Goal: Task Accomplishment & Management: Manage account settings

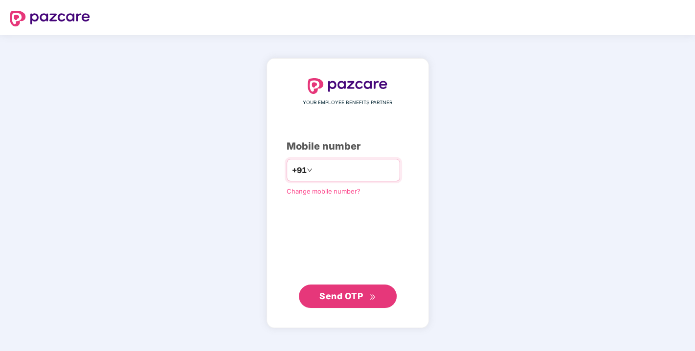
click at [325, 170] on input "number" at bounding box center [354, 170] width 80 height 16
drag, startPoint x: 289, startPoint y: 206, endPoint x: 328, endPoint y: 169, distance: 53.9
click at [328, 169] on div "YOUR EMPLOYEE BENEFITS PARTNER Mobile number +91 Change mobile number? Send OTP" at bounding box center [348, 193] width 122 height 230
click at [328, 169] on input "number" at bounding box center [354, 170] width 80 height 16
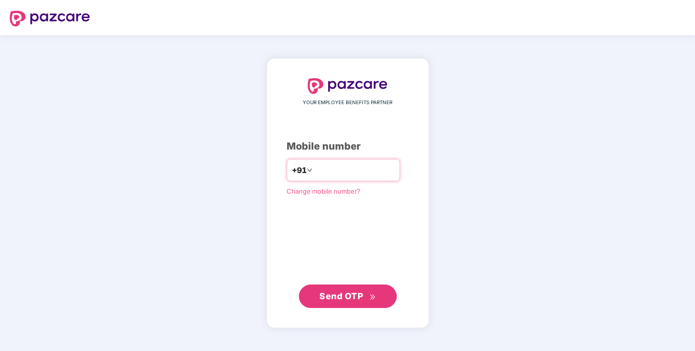
type input "**********"
click at [342, 297] on span "Send OTP" at bounding box center [341, 295] width 44 height 10
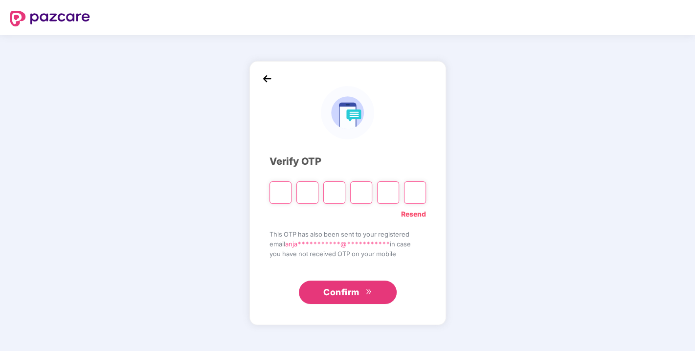
type input "*"
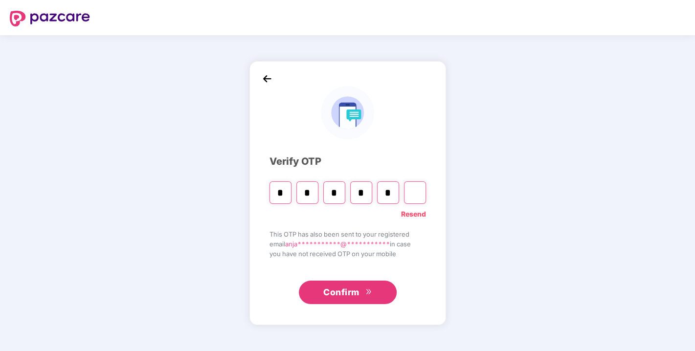
type input "*"
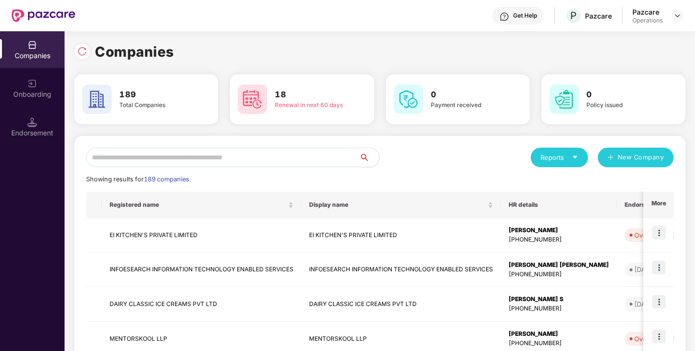
click at [143, 155] on input "text" at bounding box center [222, 158] width 273 height 20
click at [227, 166] on input "text" at bounding box center [222, 158] width 273 height 20
click at [215, 156] on input "text" at bounding box center [222, 158] width 273 height 20
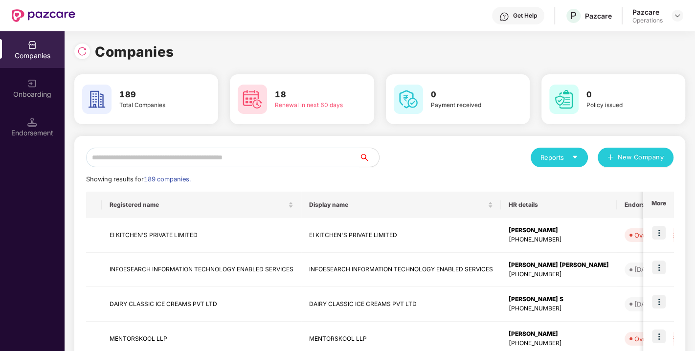
click at [215, 156] on input "text" at bounding box center [222, 158] width 273 height 20
click at [155, 156] on input "text" at bounding box center [222, 158] width 273 height 20
click at [172, 160] on input "text" at bounding box center [222, 158] width 273 height 20
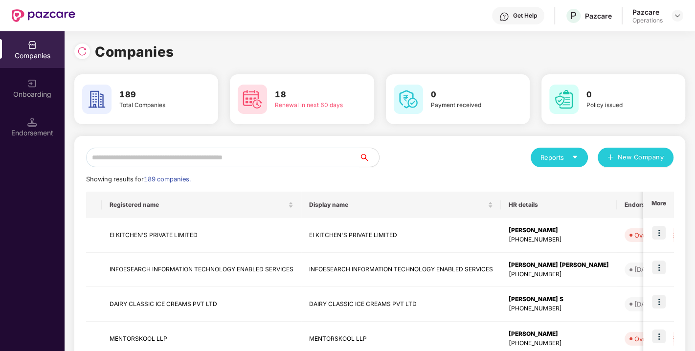
click at [172, 160] on input "text" at bounding box center [222, 158] width 273 height 20
click at [167, 154] on input "text" at bounding box center [222, 158] width 273 height 20
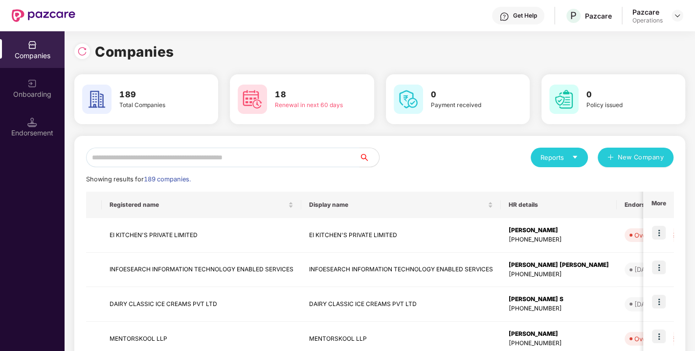
click at [173, 154] on input "text" at bounding box center [222, 158] width 273 height 20
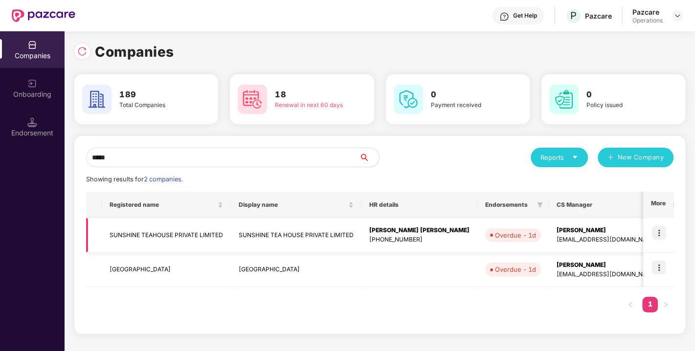
type input "*****"
click at [659, 227] on img at bounding box center [659, 233] width 14 height 14
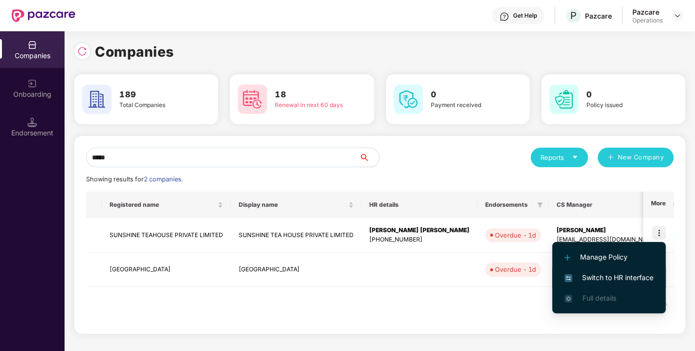
click at [603, 270] on li "Switch to HR interface" at bounding box center [608, 277] width 113 height 21
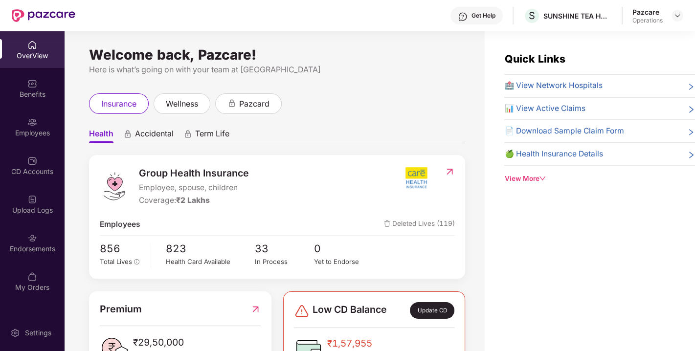
click at [35, 237] on img at bounding box center [32, 238] width 10 height 10
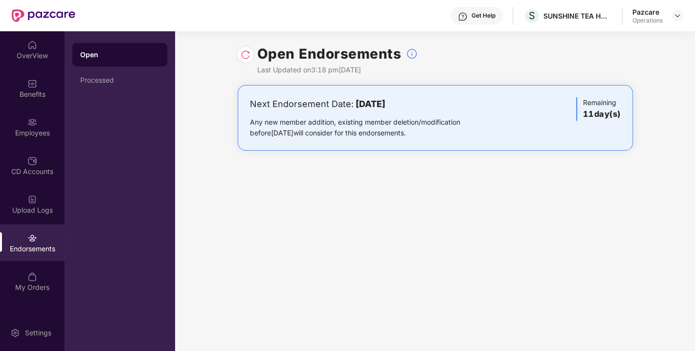
click at [245, 50] on img at bounding box center [246, 55] width 10 height 10
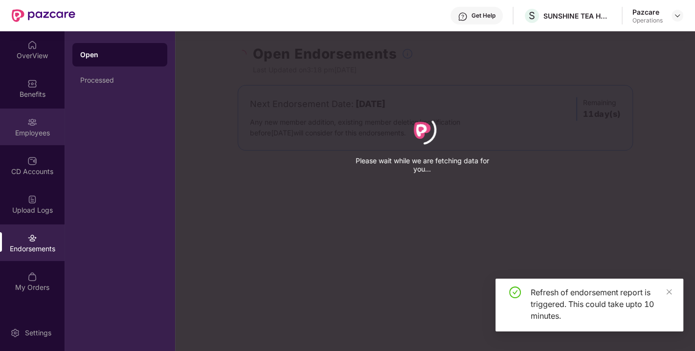
click at [30, 128] on div "Employees" at bounding box center [32, 133] width 65 height 10
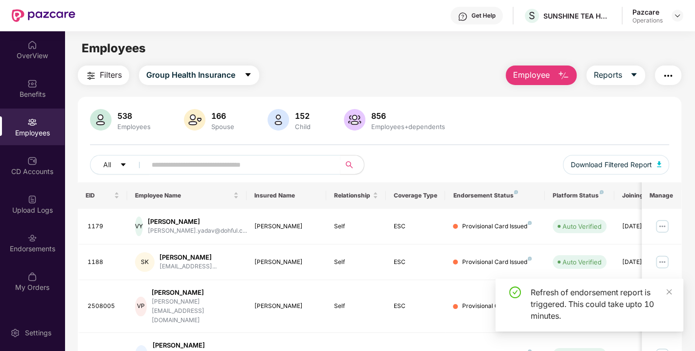
click at [95, 74] on img "button" at bounding box center [91, 76] width 12 height 12
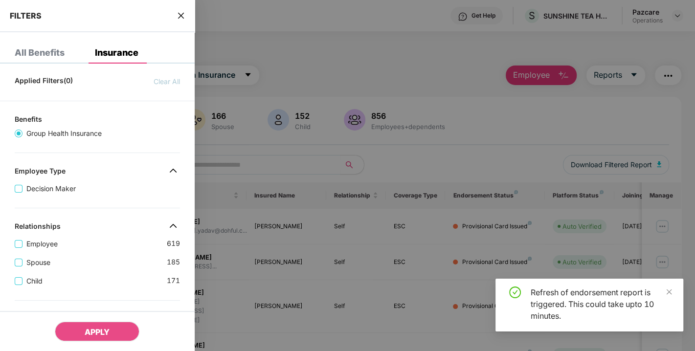
scroll to position [270, 0]
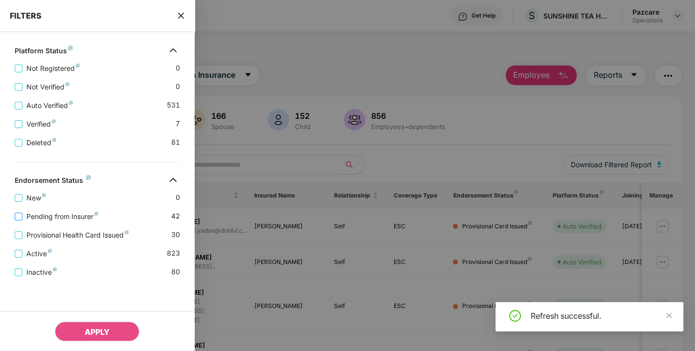
click at [46, 212] on span "Pending from Insurer" at bounding box center [62, 216] width 80 height 11
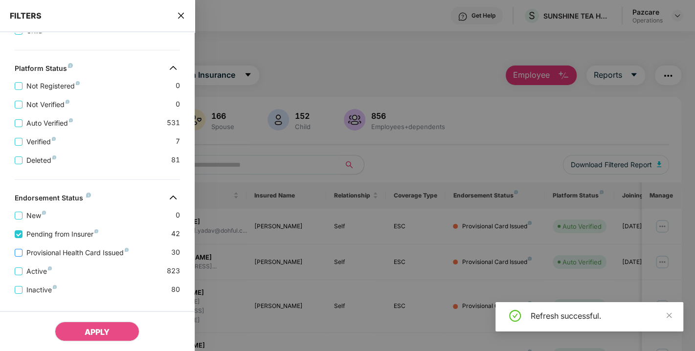
click at [44, 253] on span "Provisional Health Card Issued" at bounding box center [77, 252] width 110 height 11
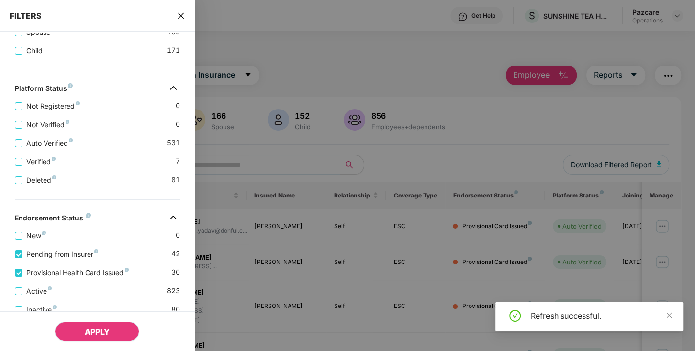
click at [95, 341] on button "APPLY" at bounding box center [97, 332] width 85 height 20
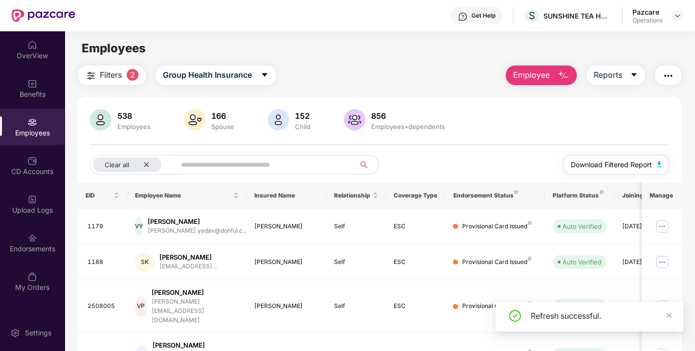
click at [658, 164] on img "button" at bounding box center [659, 164] width 5 height 6
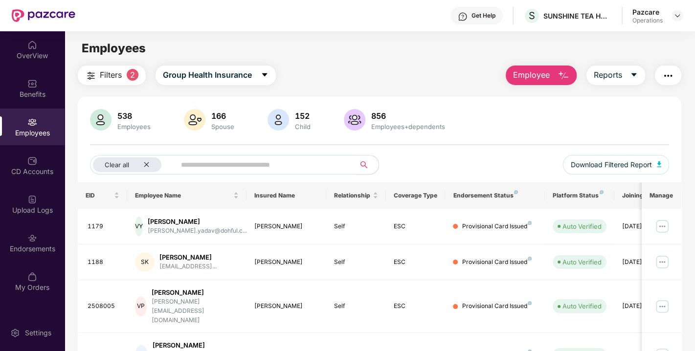
click at [670, 75] on img "button" at bounding box center [668, 76] width 12 height 12
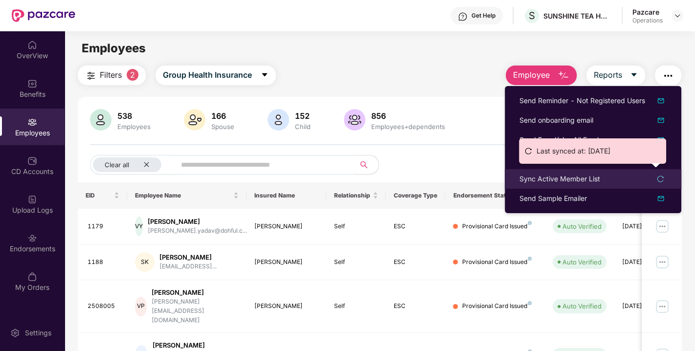
click at [562, 182] on div "Sync Active Member List" at bounding box center [559, 179] width 81 height 11
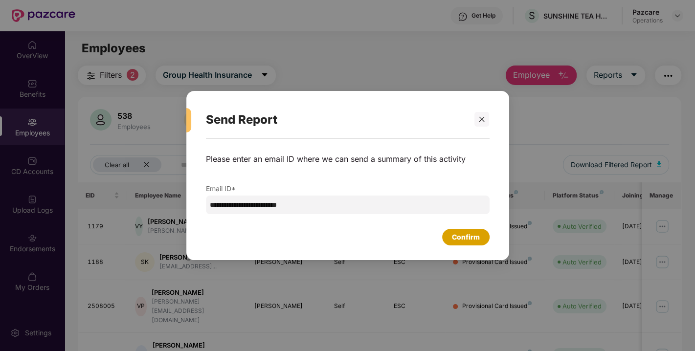
click at [462, 243] on div "Confirm" at bounding box center [465, 237] width 47 height 17
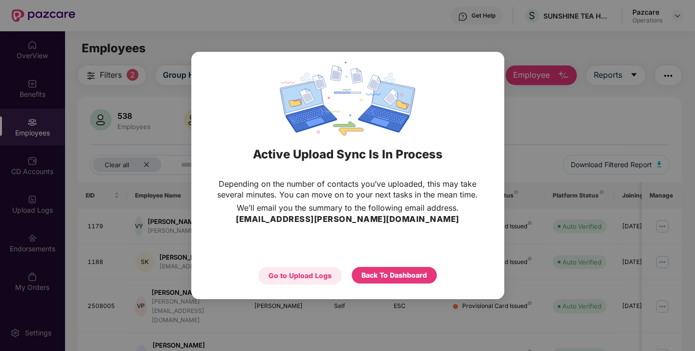
click at [313, 275] on div "Go to Upload Logs" at bounding box center [299, 275] width 63 height 11
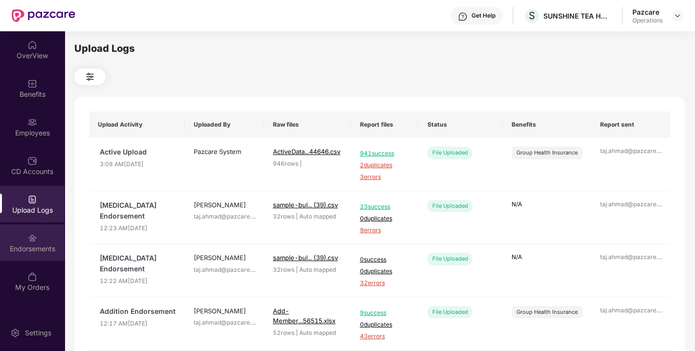
click at [32, 244] on div "Endorsements" at bounding box center [32, 249] width 65 height 10
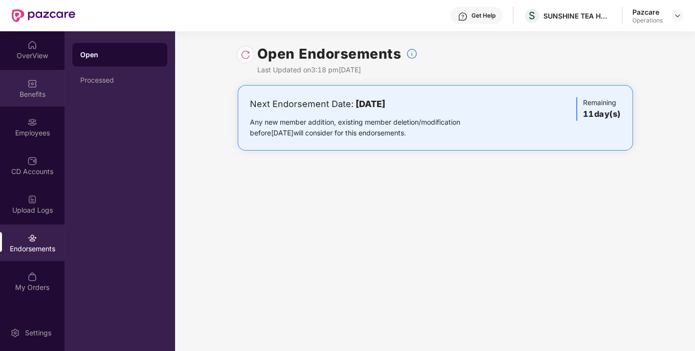
click at [28, 88] on div "Benefits" at bounding box center [32, 88] width 65 height 37
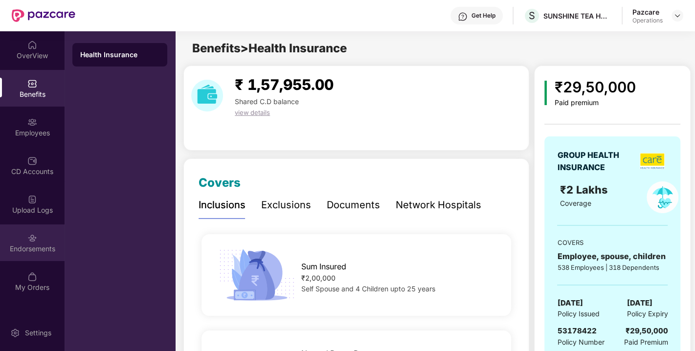
click at [30, 244] on div "Endorsements" at bounding box center [32, 249] width 65 height 10
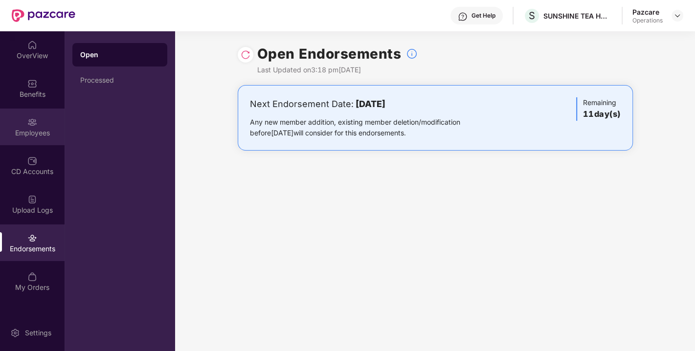
click at [30, 125] on img at bounding box center [32, 122] width 10 height 10
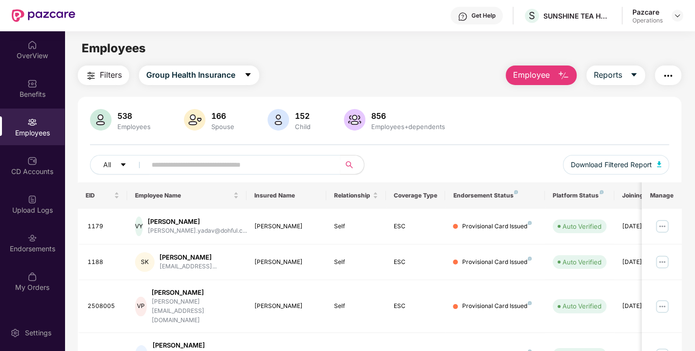
click at [669, 74] on img "button" at bounding box center [668, 76] width 12 height 12
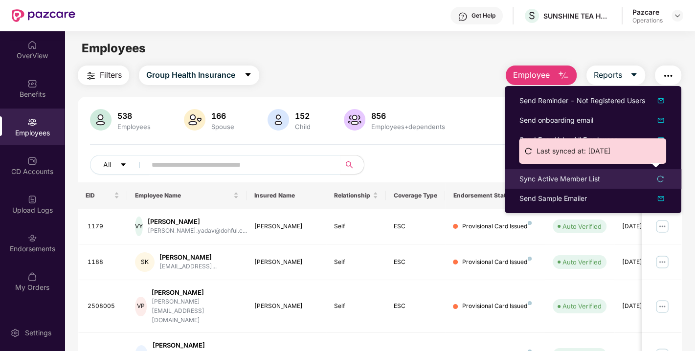
click at [553, 178] on div "Sync Active Member List" at bounding box center [559, 179] width 81 height 11
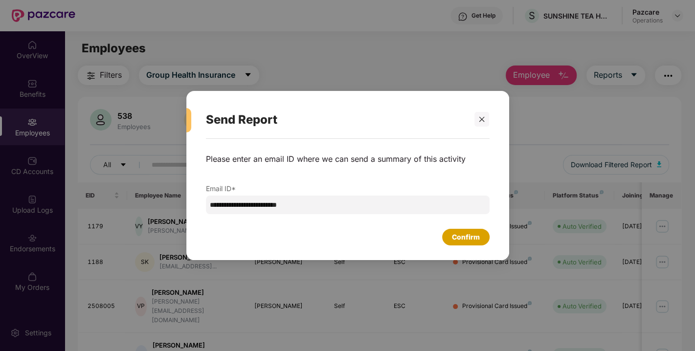
click at [453, 243] on div "Confirm" at bounding box center [465, 237] width 47 height 17
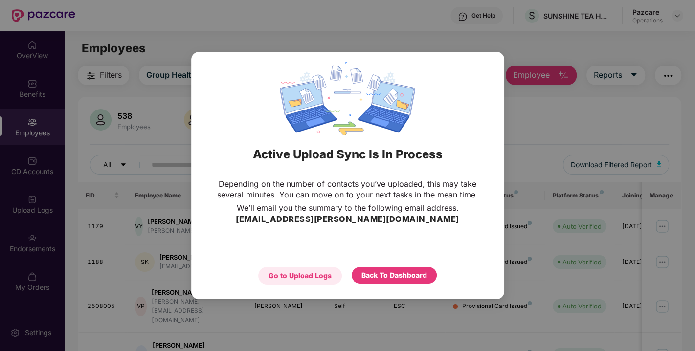
click at [309, 281] on div "Go to Upload Logs" at bounding box center [299, 275] width 63 height 11
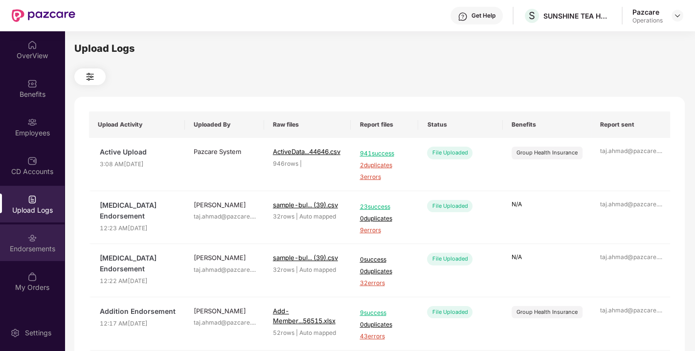
click at [35, 250] on div "Endorsements" at bounding box center [32, 249] width 65 height 10
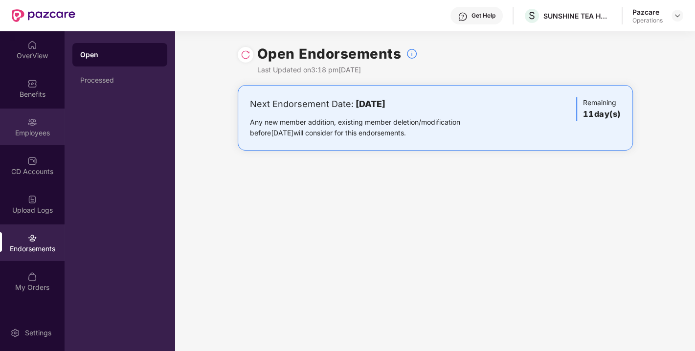
click at [24, 122] on div "Employees" at bounding box center [32, 127] width 65 height 37
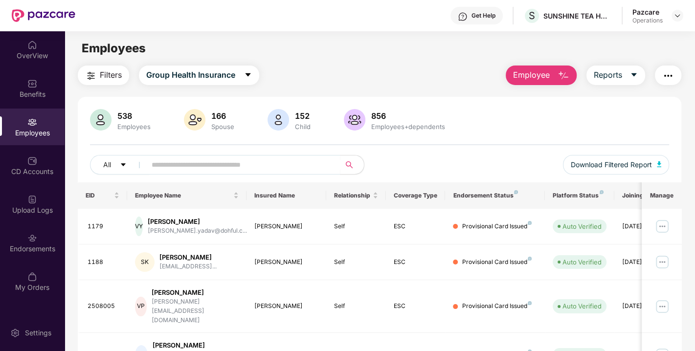
click at [668, 77] on img "button" at bounding box center [668, 76] width 12 height 12
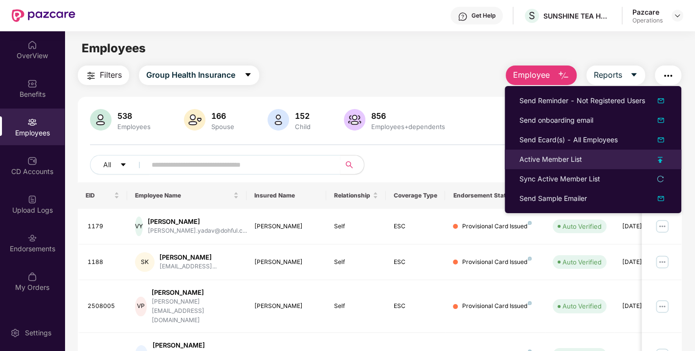
click at [546, 156] on div "Active Member List" at bounding box center [550, 159] width 63 height 11
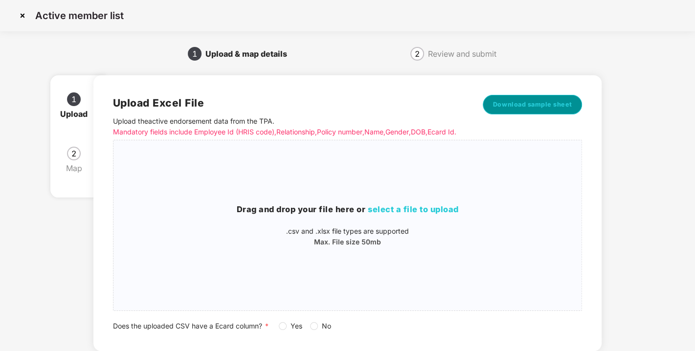
click at [542, 99] on button "Download sample sheet" at bounding box center [533, 105] width 100 height 20
click at [19, 14] on img at bounding box center [23, 16] width 16 height 16
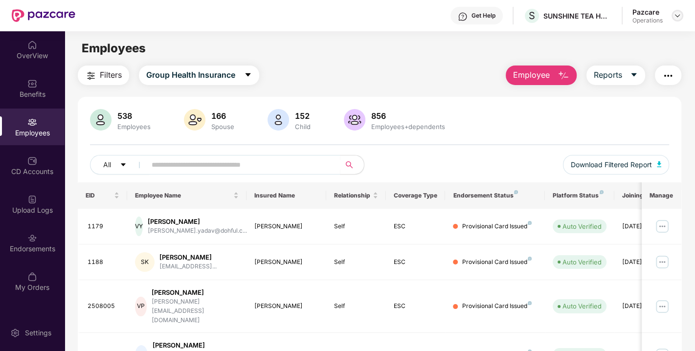
click at [676, 12] on img at bounding box center [677, 16] width 8 height 8
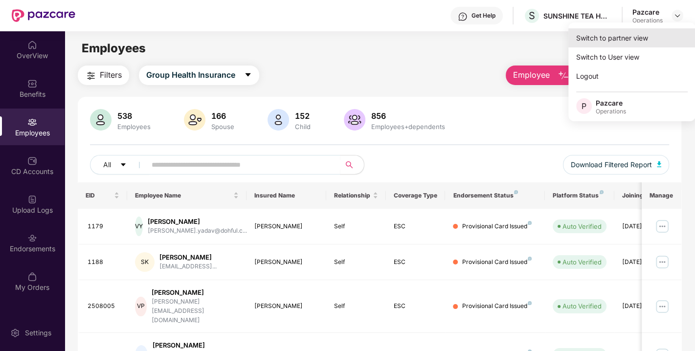
click at [616, 35] on div "Switch to partner view" at bounding box center [631, 37] width 127 height 19
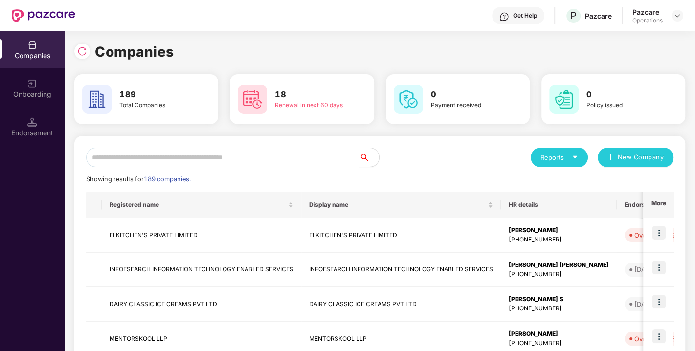
click at [265, 157] on input "text" at bounding box center [222, 158] width 273 height 20
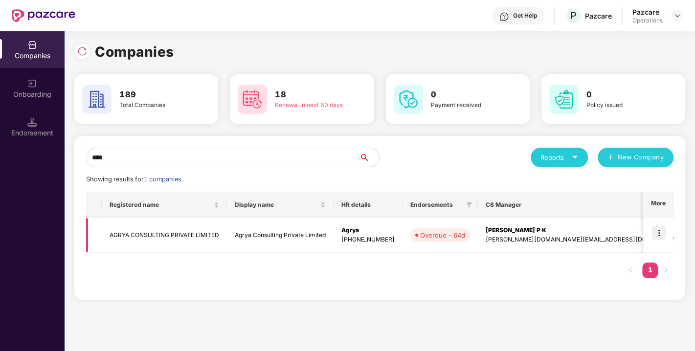
type input "****"
click at [655, 231] on img at bounding box center [659, 233] width 14 height 14
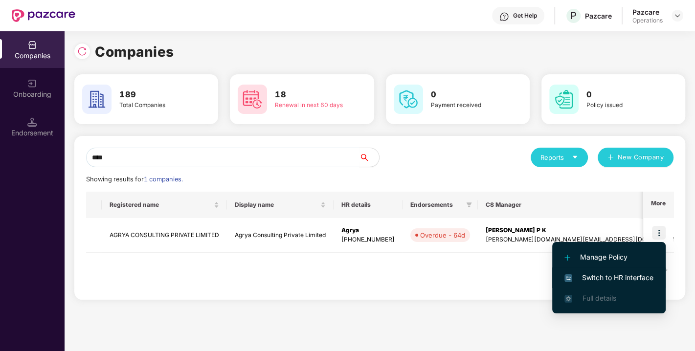
click at [607, 269] on li "Switch to HR interface" at bounding box center [608, 277] width 113 height 21
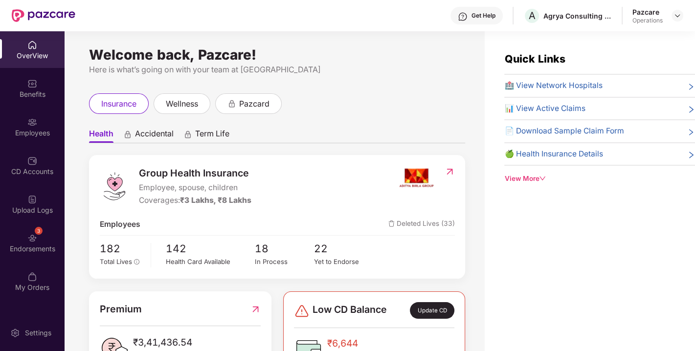
click at [16, 244] on div "Endorsements" at bounding box center [32, 249] width 65 height 10
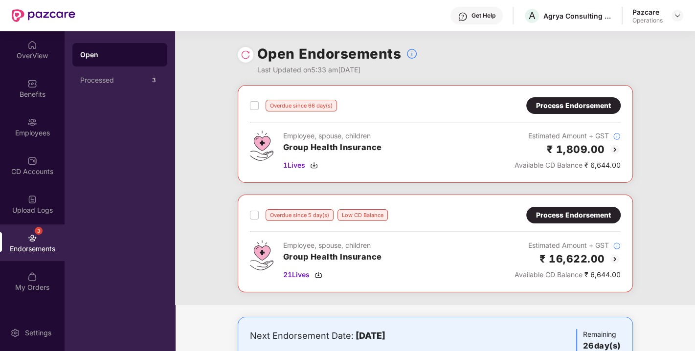
click at [577, 105] on div "Process Endorsement" at bounding box center [573, 105] width 75 height 11
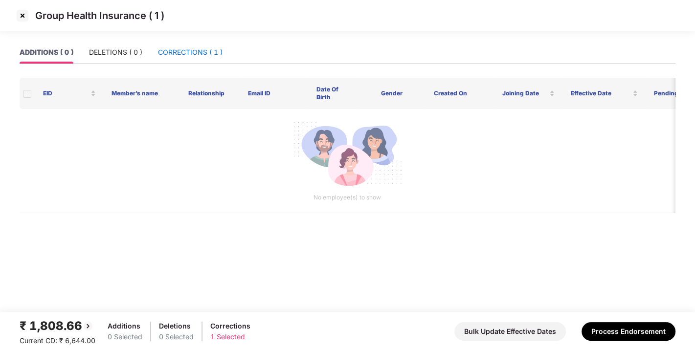
click at [214, 49] on div "CORRECTIONS ( 1 )" at bounding box center [190, 52] width 65 height 11
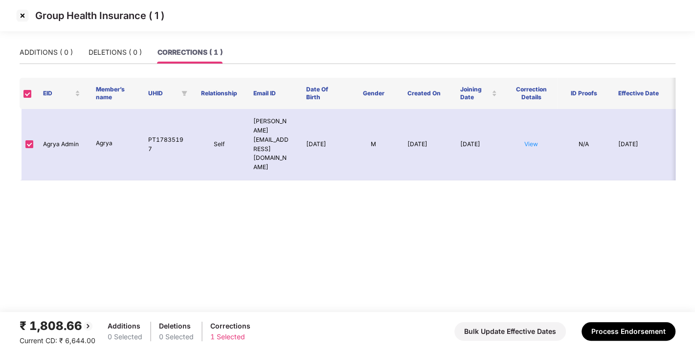
click at [21, 14] on img at bounding box center [23, 16] width 16 height 16
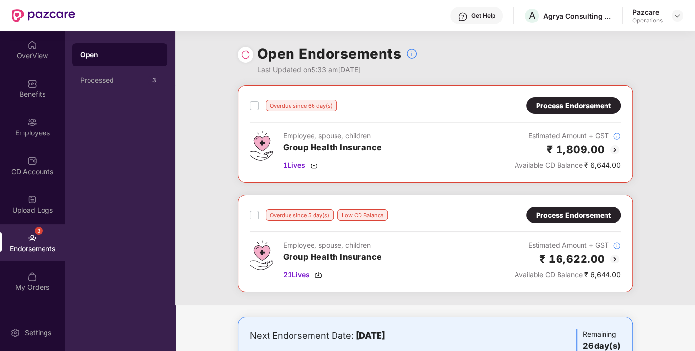
click at [559, 210] on div "Process Endorsement" at bounding box center [573, 215] width 75 height 11
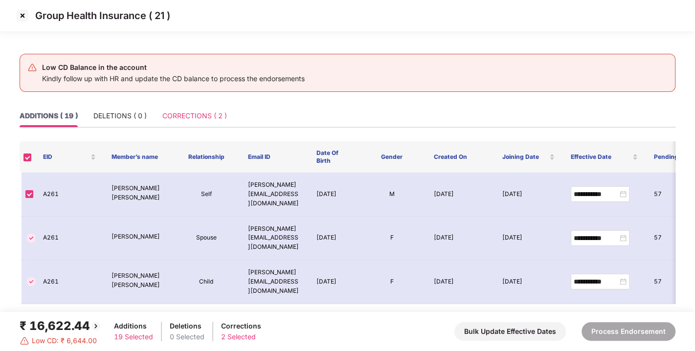
click at [200, 106] on div "CORRECTIONS ( 2 )" at bounding box center [194, 116] width 65 height 22
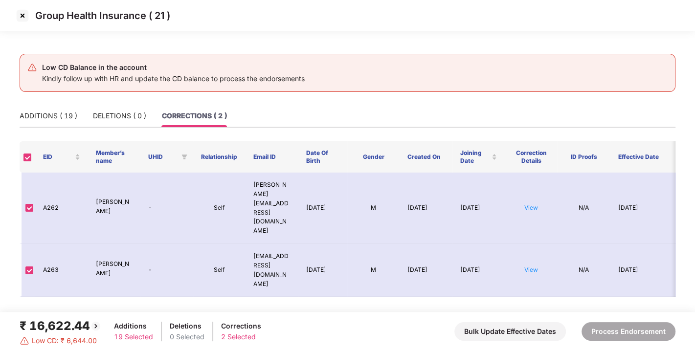
click at [22, 11] on img at bounding box center [23, 16] width 16 height 16
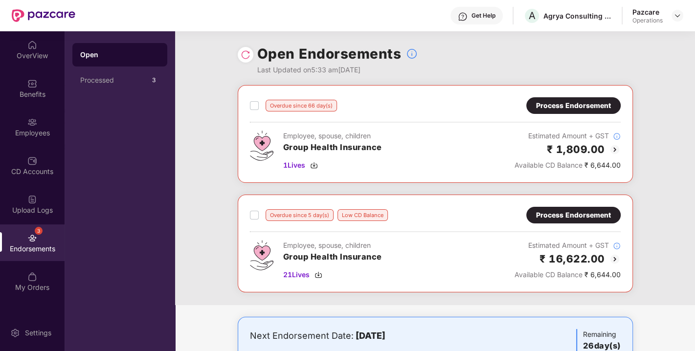
click at [581, 110] on div "Process Endorsement" at bounding box center [573, 105] width 75 height 11
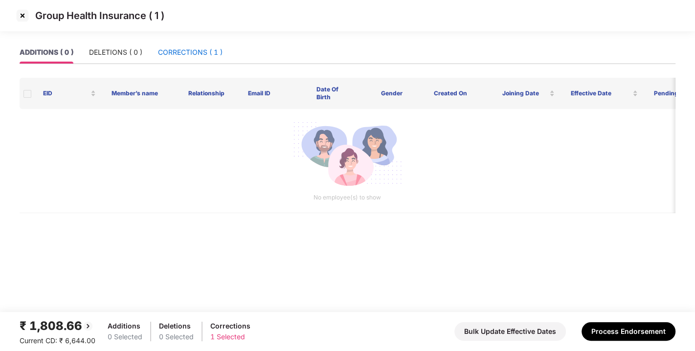
click at [173, 51] on div "CORRECTIONS ( 1 )" at bounding box center [190, 52] width 65 height 11
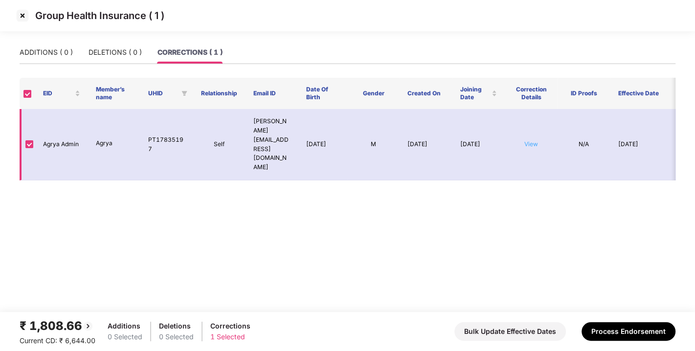
click at [531, 140] on link "View" at bounding box center [531, 143] width 14 height 7
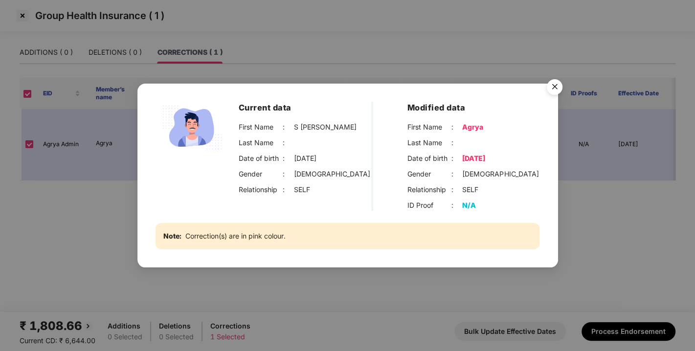
click at [561, 83] on img "Close" at bounding box center [554, 88] width 27 height 27
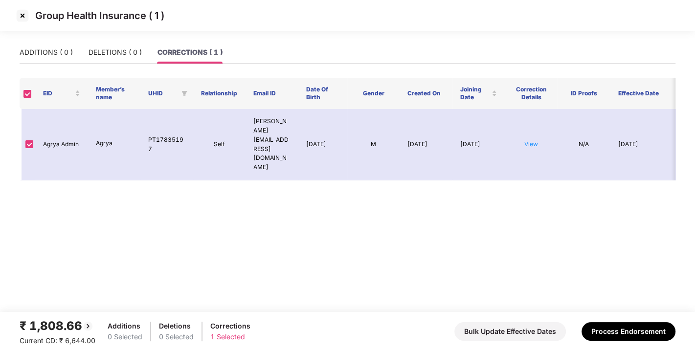
click at [296, 258] on main "ADDITIONS ( 0 ) DELETIONS ( 0 ) CORRECTIONS ( 1 ) EID Member’s name UHID Relati…" at bounding box center [347, 176] width 695 height 271
click at [20, 15] on img at bounding box center [23, 16] width 16 height 16
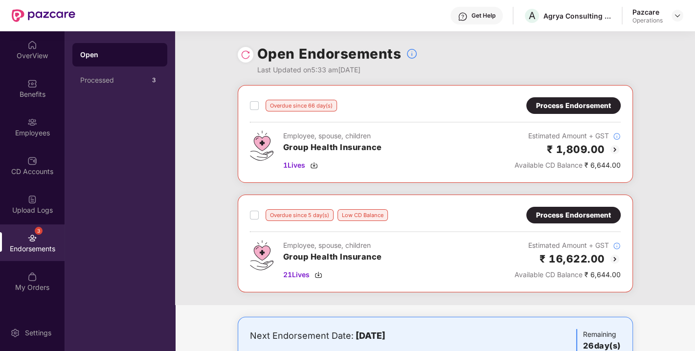
click at [560, 212] on div "Process Endorsement" at bounding box center [573, 215] width 75 height 11
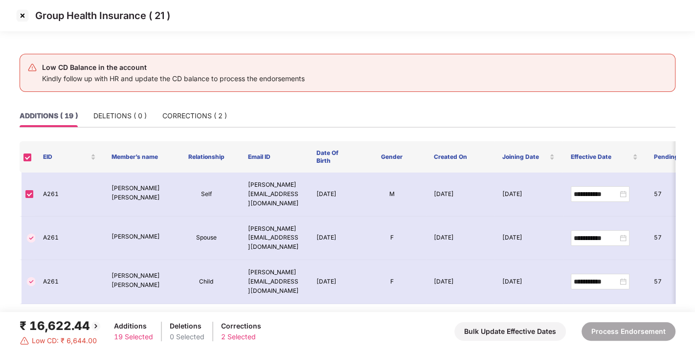
click at [22, 15] on img at bounding box center [23, 16] width 16 height 16
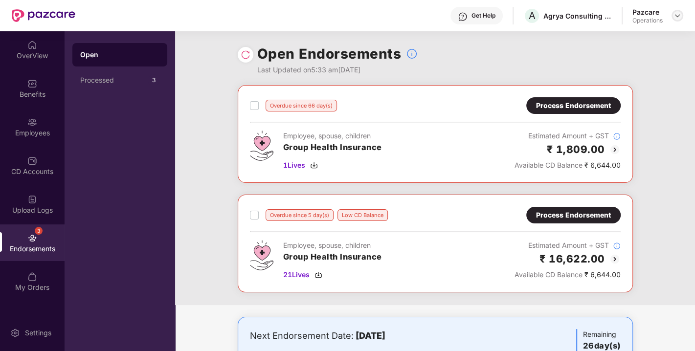
click at [677, 16] on img at bounding box center [677, 16] width 8 height 8
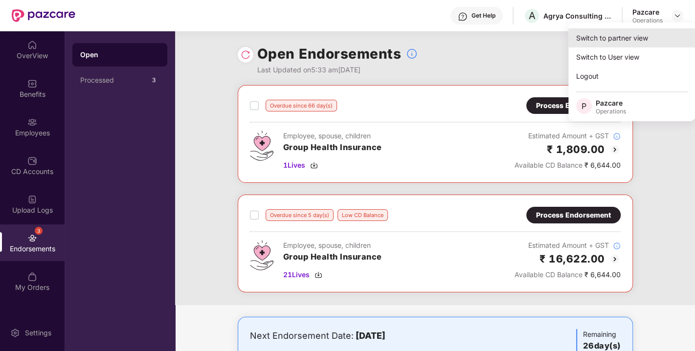
click at [594, 40] on div "Switch to partner view" at bounding box center [631, 37] width 127 height 19
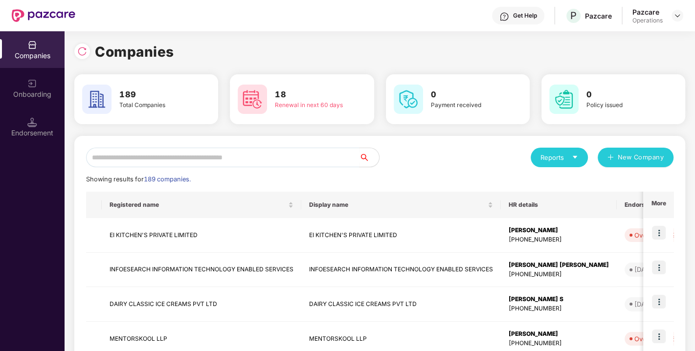
click at [156, 157] on input "text" at bounding box center [222, 158] width 273 height 20
click at [217, 157] on input "text" at bounding box center [222, 158] width 273 height 20
click at [132, 159] on input "text" at bounding box center [222, 158] width 273 height 20
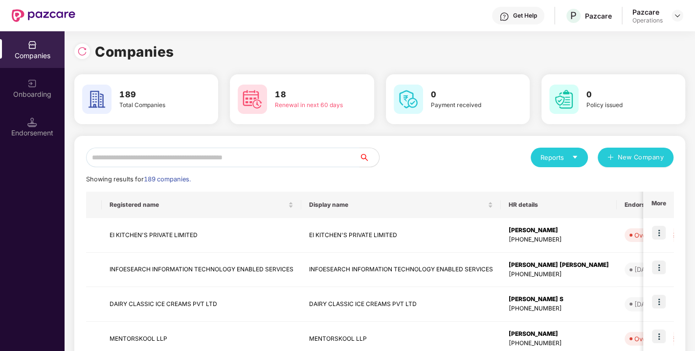
click at [132, 159] on input "text" at bounding box center [222, 158] width 273 height 20
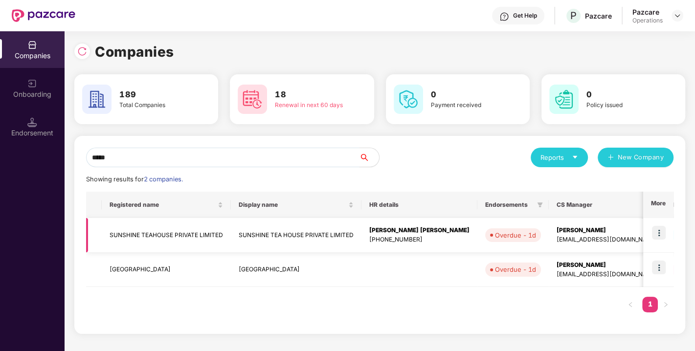
type input "*****"
click at [659, 229] on img at bounding box center [659, 233] width 14 height 14
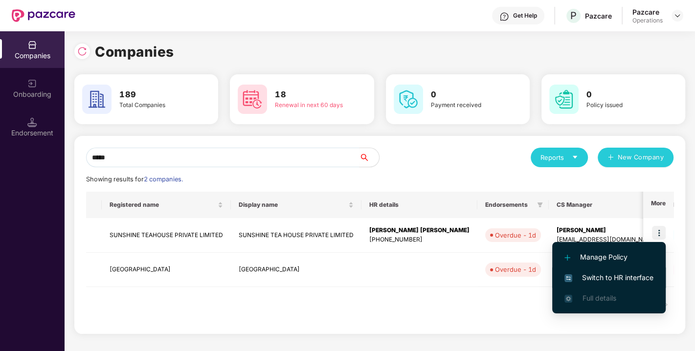
click at [606, 277] on span "Switch to HR interface" at bounding box center [608, 277] width 89 height 11
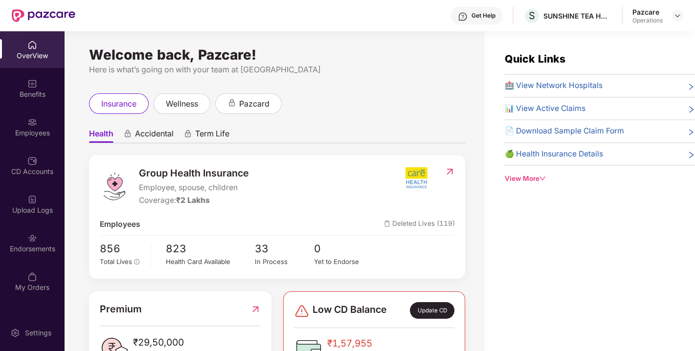
click at [42, 237] on div "Endorsements" at bounding box center [32, 242] width 65 height 37
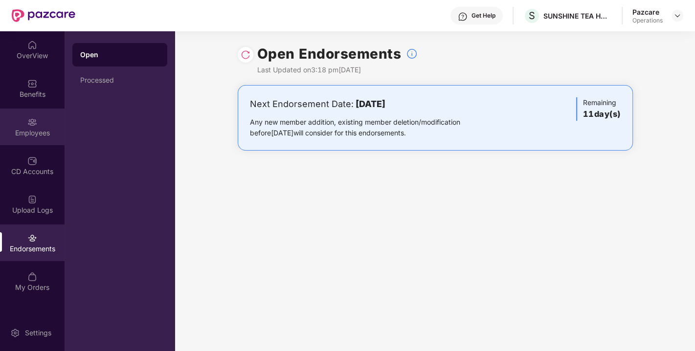
click at [35, 117] on img at bounding box center [32, 122] width 10 height 10
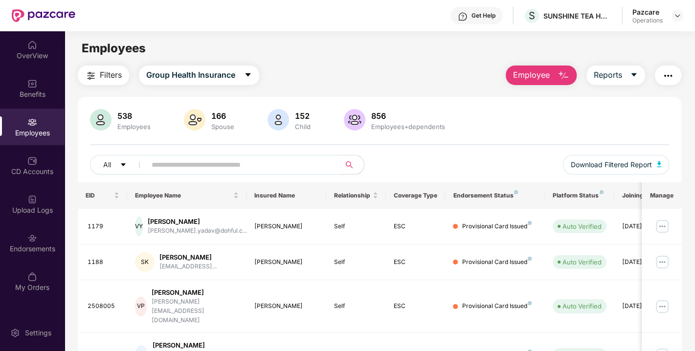
click at [109, 78] on span "Filters" at bounding box center [111, 75] width 22 height 12
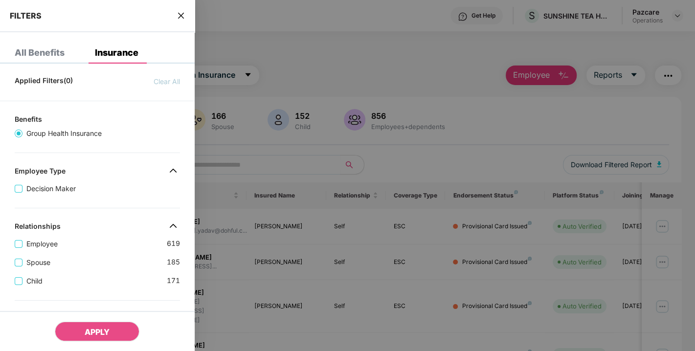
scroll to position [270, 0]
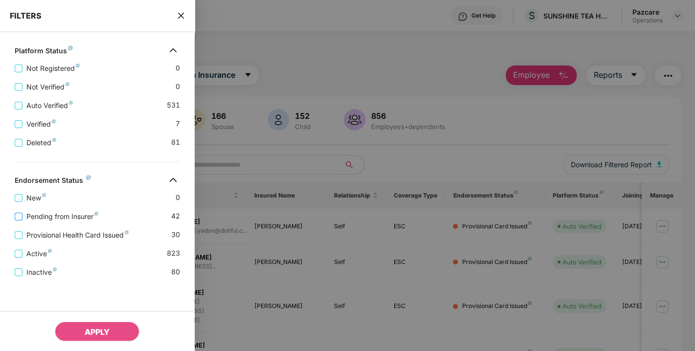
click at [61, 214] on span "Pending from Insurer" at bounding box center [62, 216] width 80 height 11
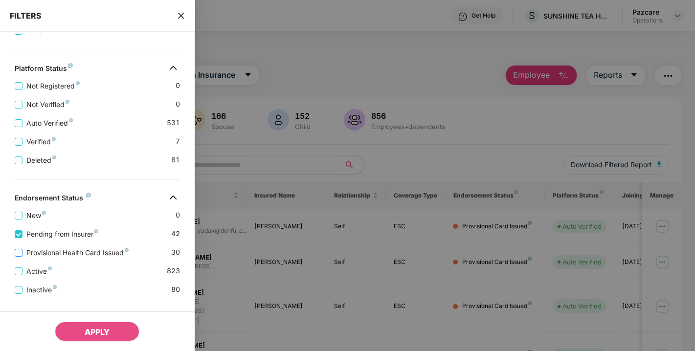
click at [57, 249] on label "Provisional Health Card Issued" at bounding box center [74, 252] width 118 height 11
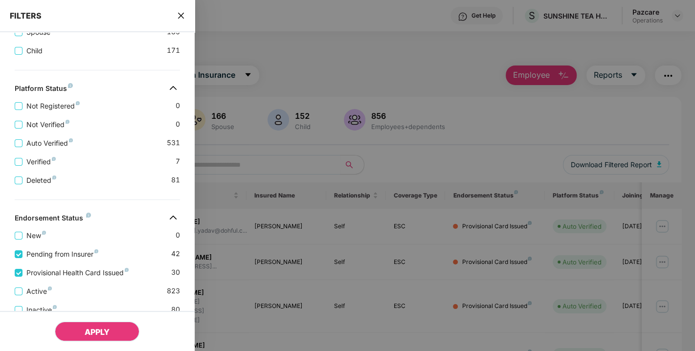
click at [98, 323] on button "APPLY" at bounding box center [97, 332] width 85 height 20
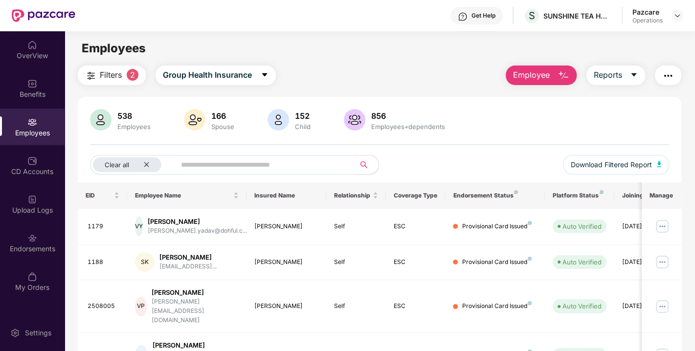
click at [667, 76] on img "button" at bounding box center [668, 76] width 12 height 12
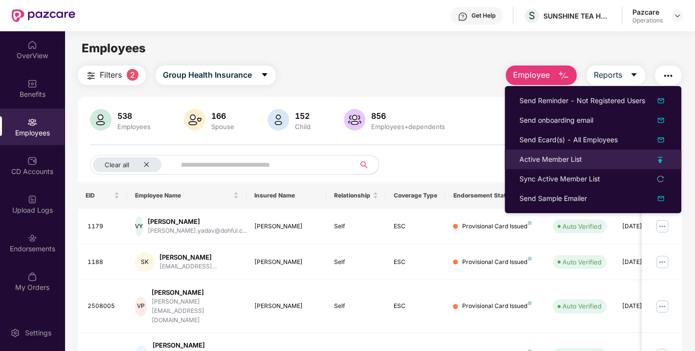
click at [552, 156] on div "Active Member List" at bounding box center [550, 159] width 63 height 11
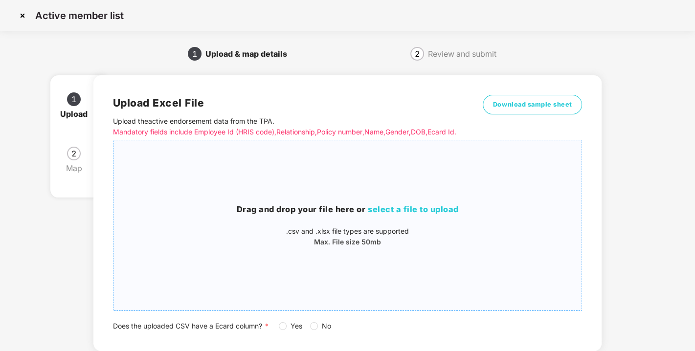
click at [406, 215] on h3 "Drag and drop your file here or select a file to upload" at bounding box center [347, 209] width 468 height 13
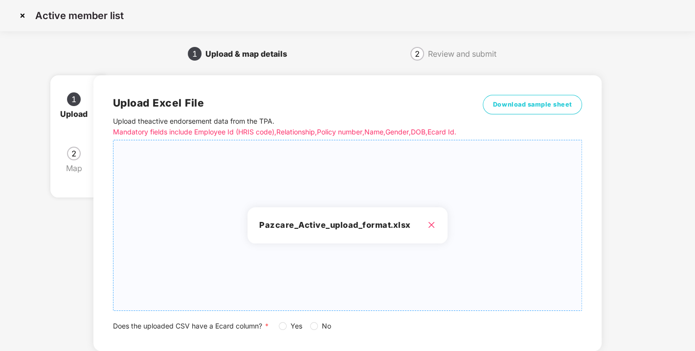
scroll to position [72, 0]
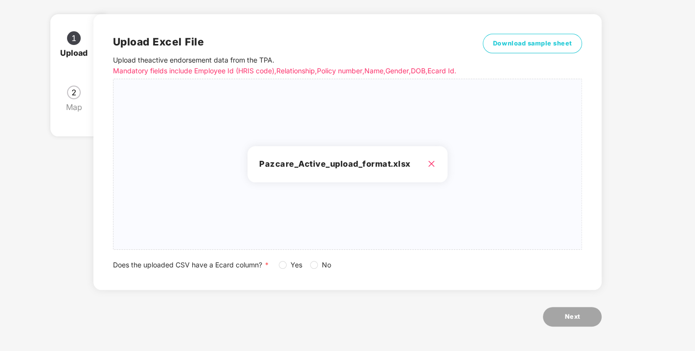
click at [292, 263] on span "Yes" at bounding box center [297, 265] width 20 height 11
click at [579, 310] on button "Next" at bounding box center [572, 317] width 59 height 20
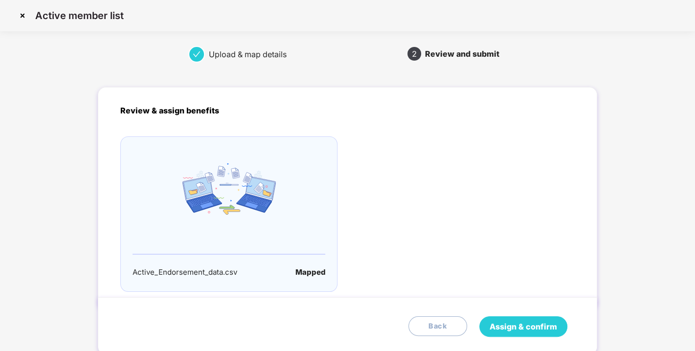
click at [522, 330] on span "Assign & confirm" at bounding box center [522, 327] width 67 height 12
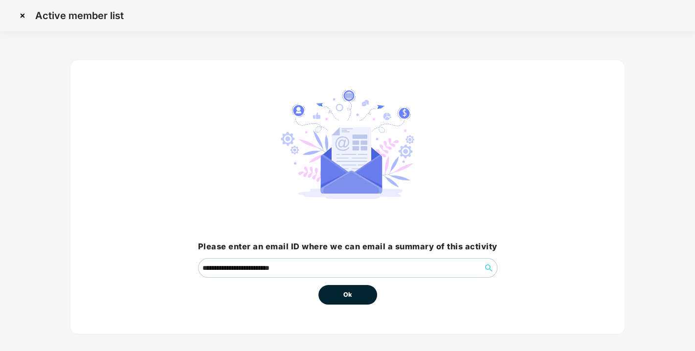
click at [359, 294] on button "Ok" at bounding box center [347, 295] width 59 height 20
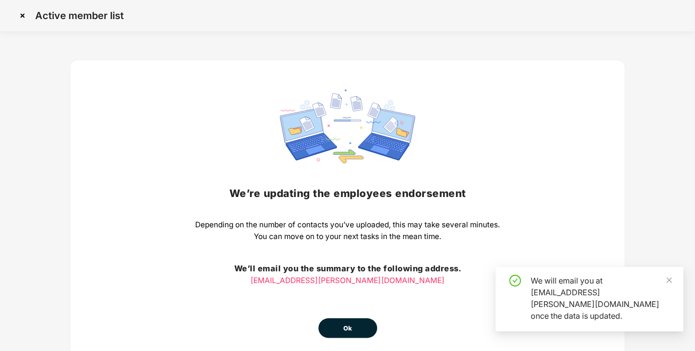
scroll to position [43, 0]
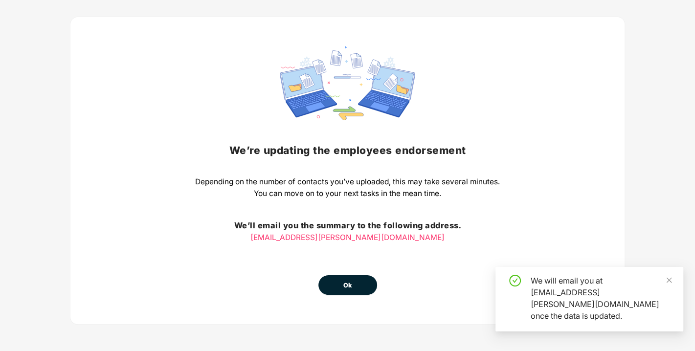
click at [351, 281] on span "Ok" at bounding box center [347, 286] width 9 height 10
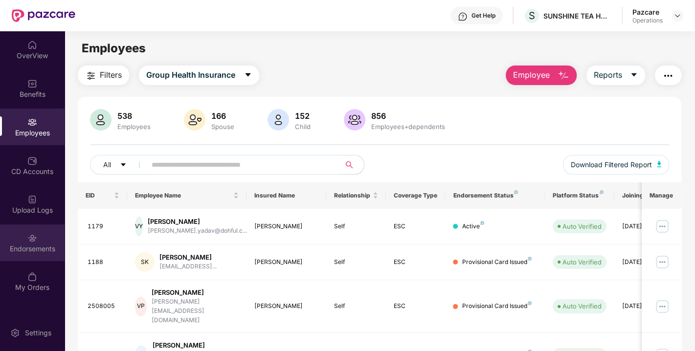
click at [27, 235] on img at bounding box center [32, 238] width 10 height 10
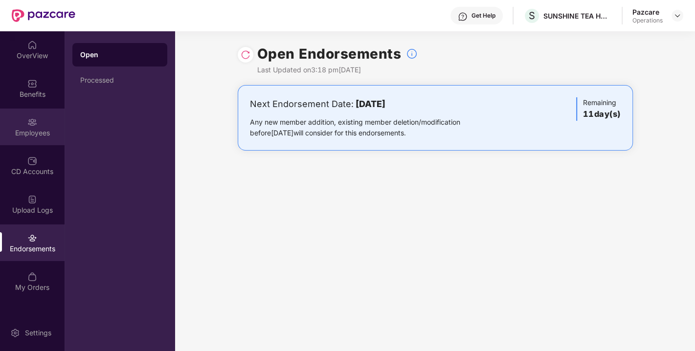
click at [30, 132] on div "Employees" at bounding box center [32, 133] width 65 height 10
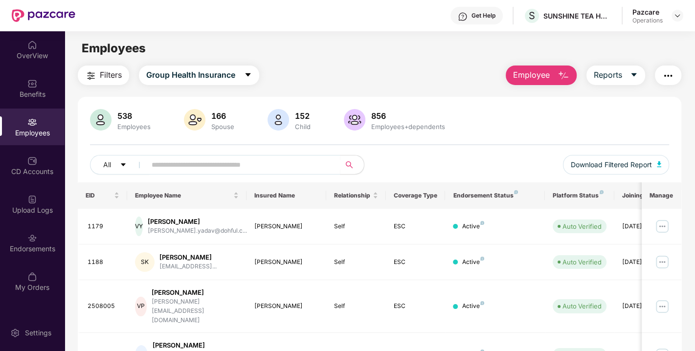
click at [103, 75] on span "Filters" at bounding box center [111, 75] width 22 height 12
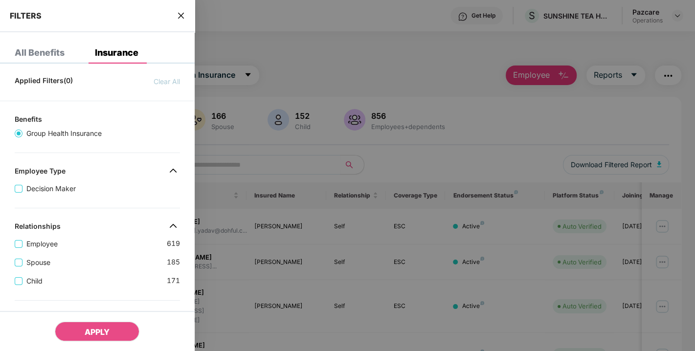
scroll to position [270, 0]
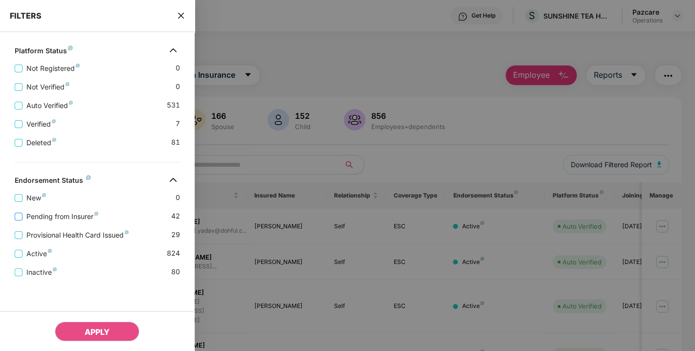
click at [42, 217] on span "Pending from Insurer" at bounding box center [62, 216] width 80 height 11
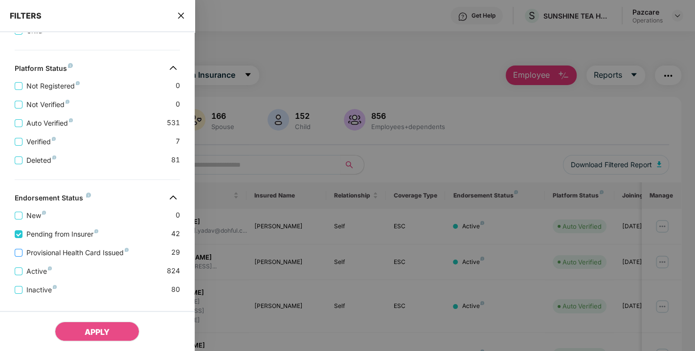
click at [38, 251] on span "Provisional Health Card Issued" at bounding box center [77, 252] width 110 height 11
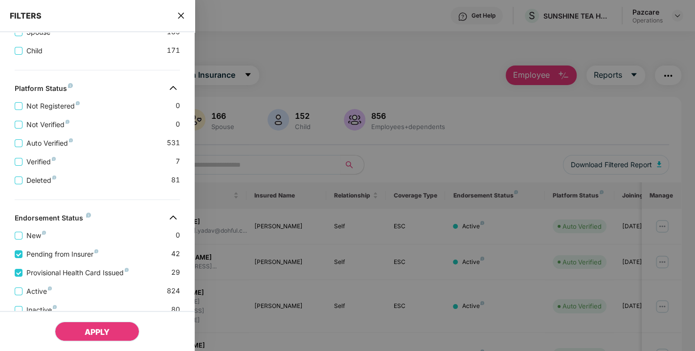
click at [87, 326] on button "APPLY" at bounding box center [97, 332] width 85 height 20
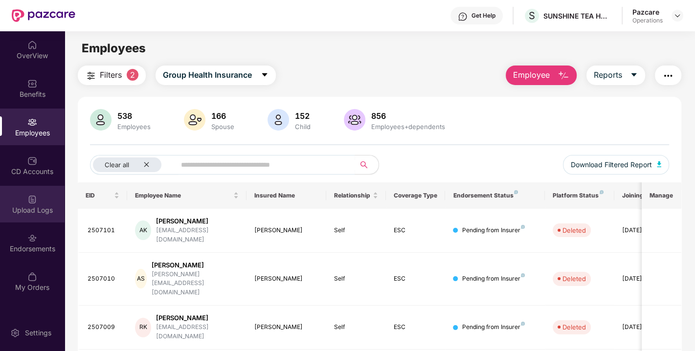
click at [33, 212] on div "Upload Logs" at bounding box center [32, 210] width 65 height 10
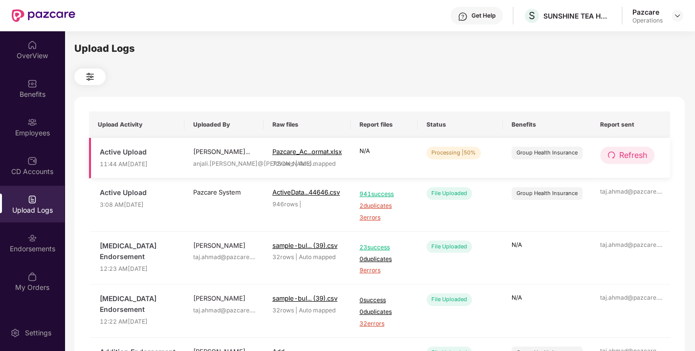
click at [637, 159] on span "Refresh" at bounding box center [633, 155] width 28 height 12
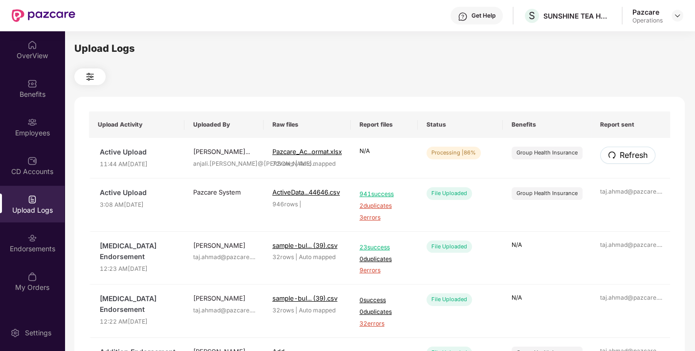
click at [637, 159] on span "Refresh" at bounding box center [633, 155] width 28 height 12
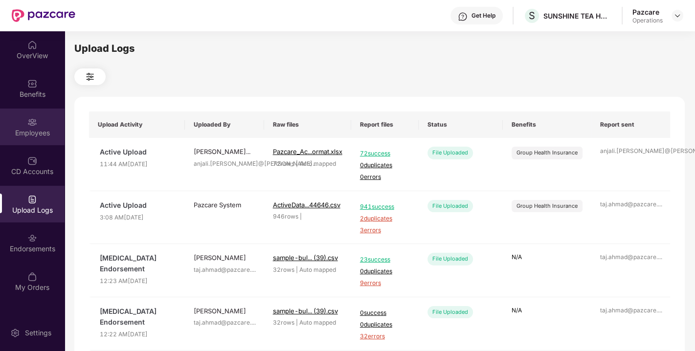
click at [32, 117] on img at bounding box center [32, 122] width 10 height 10
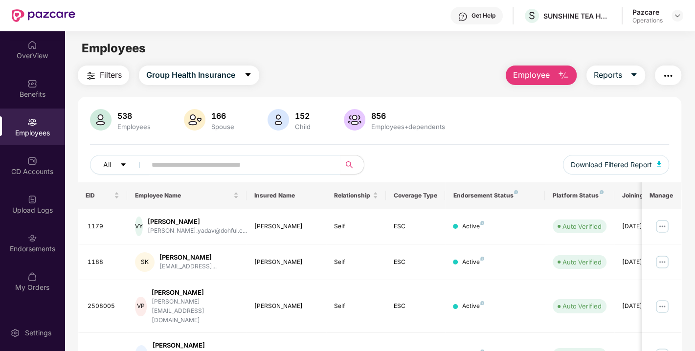
click at [109, 73] on span "Filters" at bounding box center [111, 75] width 22 height 12
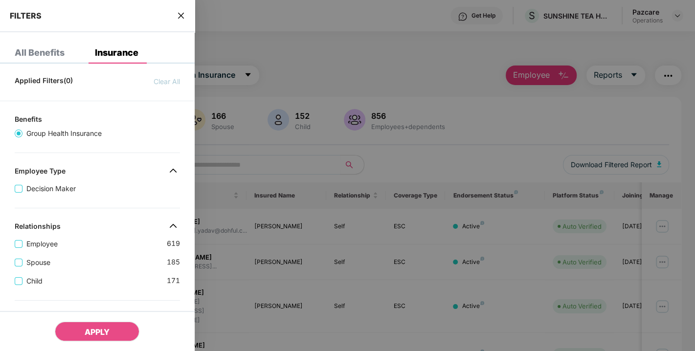
scroll to position [270, 0]
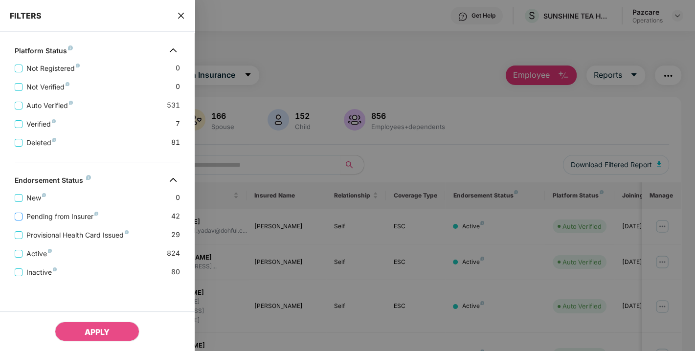
click at [53, 211] on span "Pending from Insurer" at bounding box center [62, 216] width 80 height 11
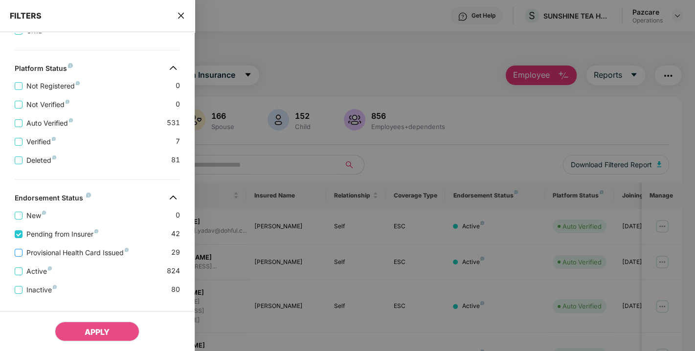
click at [35, 252] on span "Provisional Health Card Issued" at bounding box center [77, 252] width 110 height 11
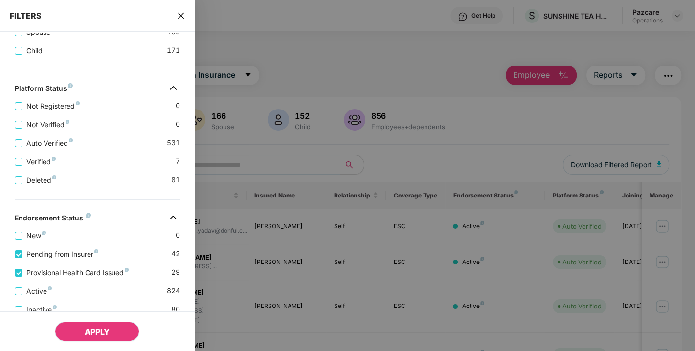
click at [101, 329] on span "APPLY" at bounding box center [97, 332] width 25 height 10
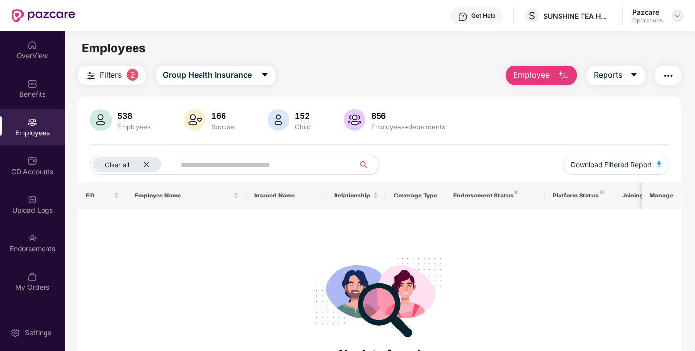
click at [675, 14] on img at bounding box center [677, 16] width 8 height 8
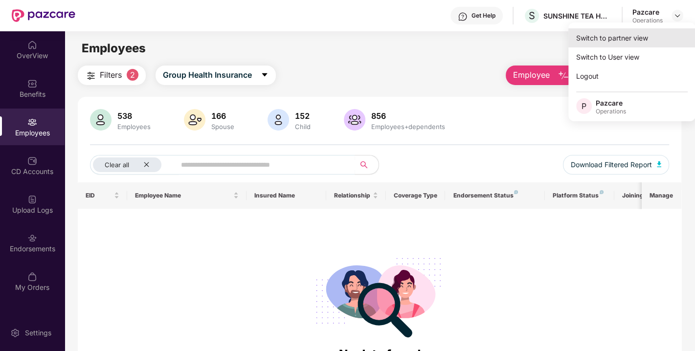
click at [623, 44] on div "Switch to partner view" at bounding box center [631, 37] width 127 height 19
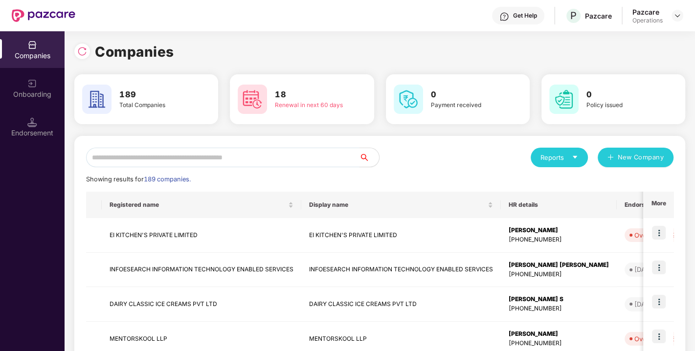
click at [290, 156] on input "text" at bounding box center [222, 158] width 273 height 20
click at [211, 157] on input "text" at bounding box center [222, 158] width 273 height 20
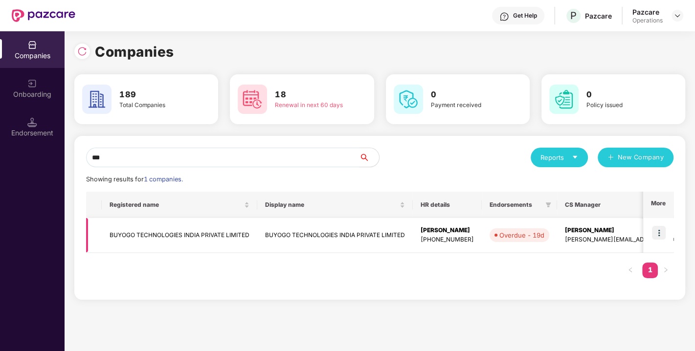
type input "***"
click at [656, 229] on img at bounding box center [659, 233] width 14 height 14
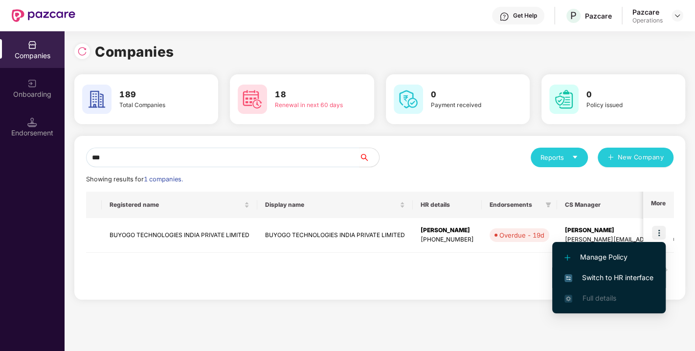
click at [605, 283] on li "Switch to HR interface" at bounding box center [608, 277] width 113 height 21
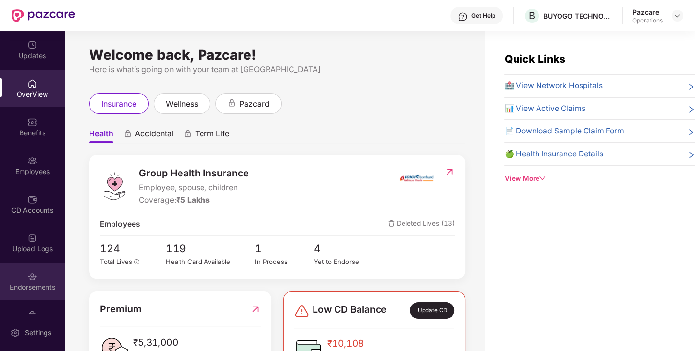
click at [28, 286] on div "Endorsements" at bounding box center [32, 288] width 65 height 10
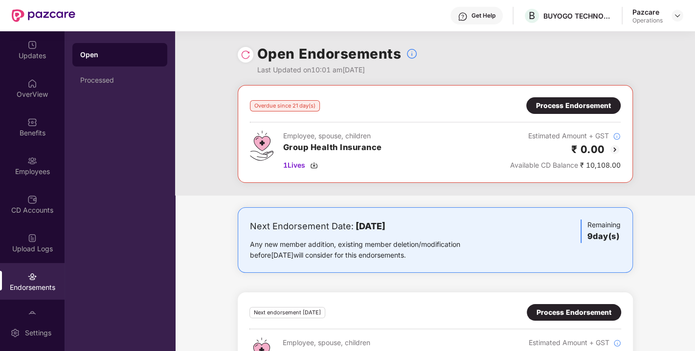
click at [554, 111] on div "Process Endorsement" at bounding box center [573, 105] width 94 height 17
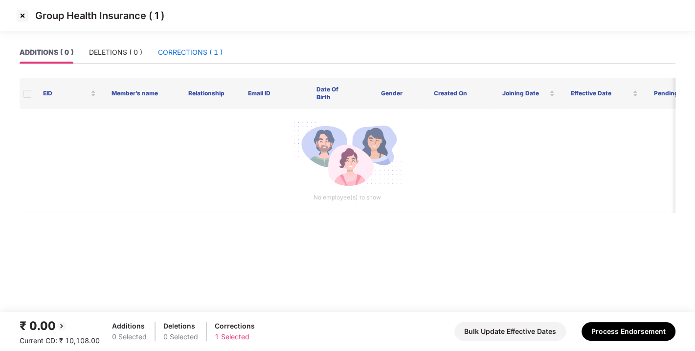
click at [197, 49] on div "CORRECTIONS ( 1 )" at bounding box center [190, 52] width 65 height 11
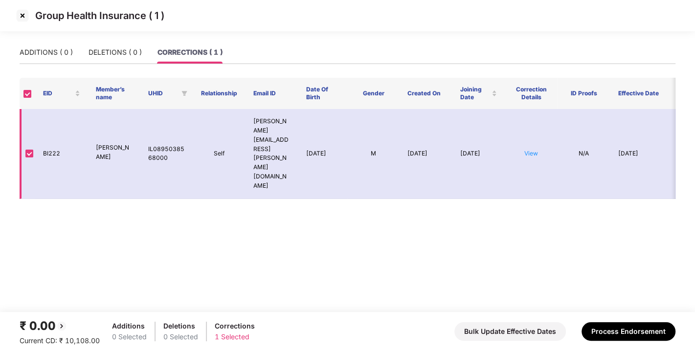
click at [531, 134] on td "View" at bounding box center [531, 154] width 53 height 90
click at [530, 150] on link "View" at bounding box center [531, 153] width 14 height 7
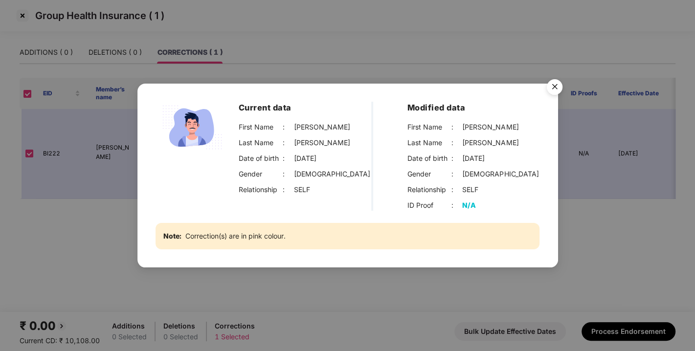
click at [557, 104] on div "Current data First Name : [PERSON_NAME] Last Name : [PERSON_NAME] Date of birth…" at bounding box center [347, 176] width 420 height 184
click at [554, 82] on img "Close" at bounding box center [554, 88] width 27 height 27
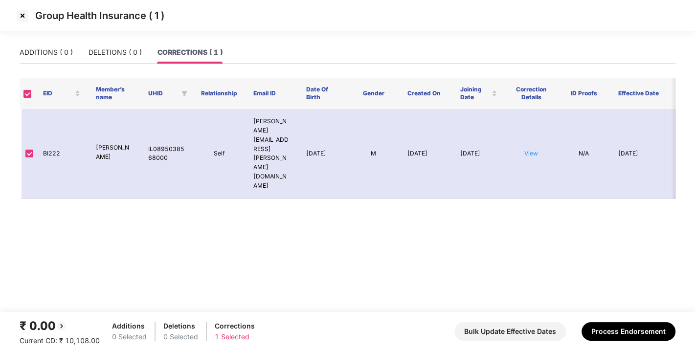
click at [26, 17] on img at bounding box center [23, 16] width 16 height 16
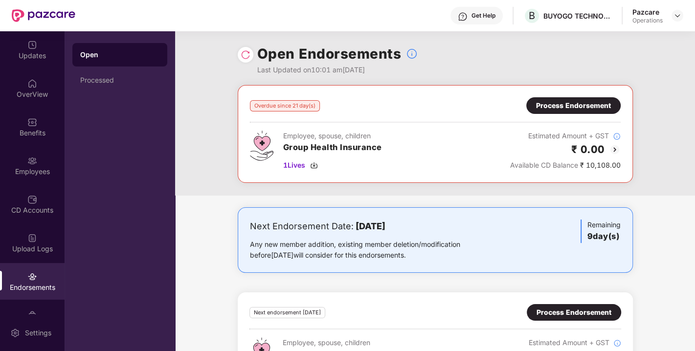
click at [245, 50] on img at bounding box center [246, 55] width 10 height 10
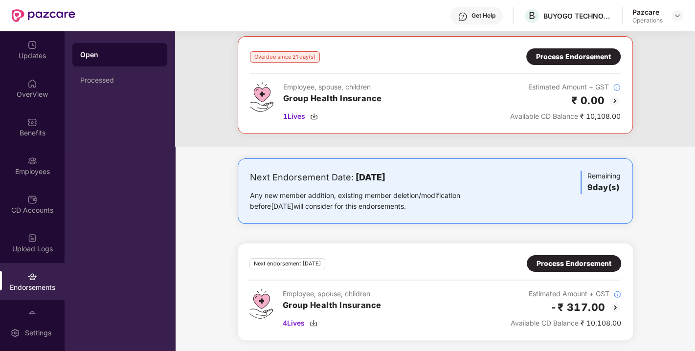
click at [560, 258] on div "Process Endorsement" at bounding box center [573, 263] width 75 height 11
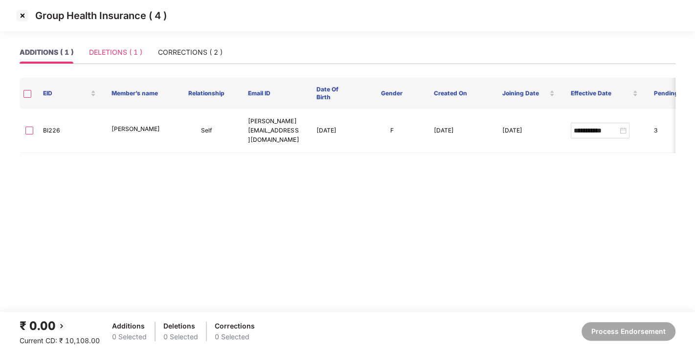
click at [118, 45] on div "DELETIONS ( 1 )" at bounding box center [115, 52] width 53 height 22
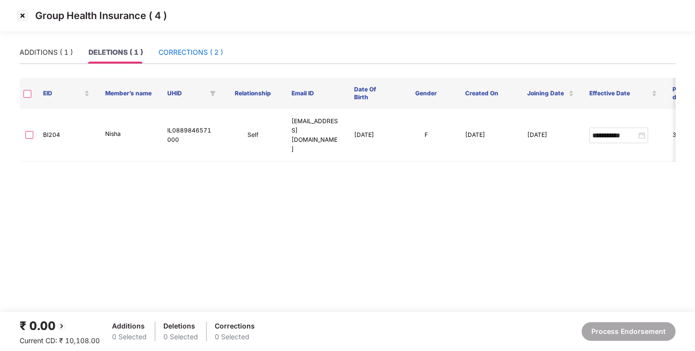
click at [169, 53] on div "CORRECTIONS ( 2 )" at bounding box center [190, 52] width 65 height 11
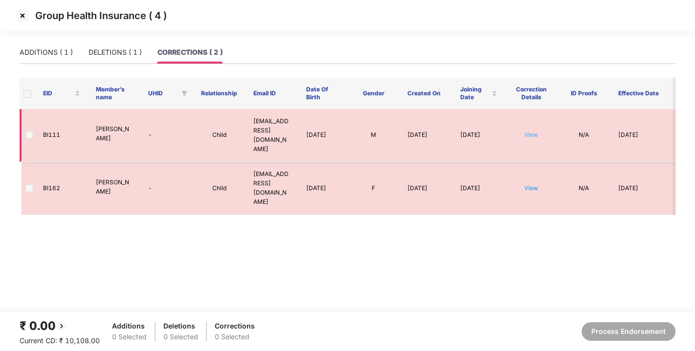
click at [524, 131] on link "View" at bounding box center [531, 134] width 14 height 7
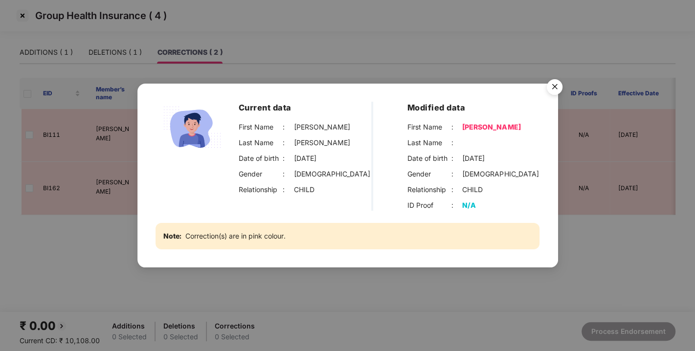
click at [548, 90] on img "Close" at bounding box center [554, 88] width 27 height 27
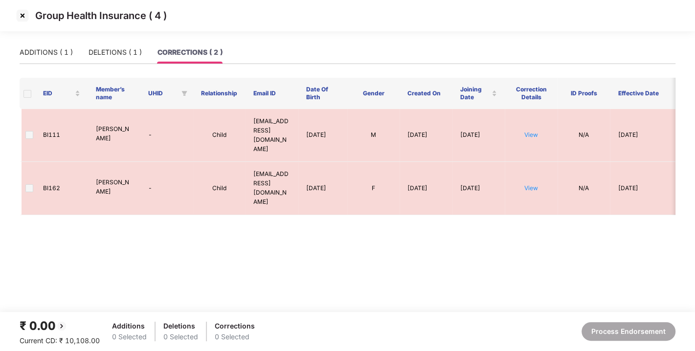
click at [20, 17] on img at bounding box center [23, 16] width 16 height 16
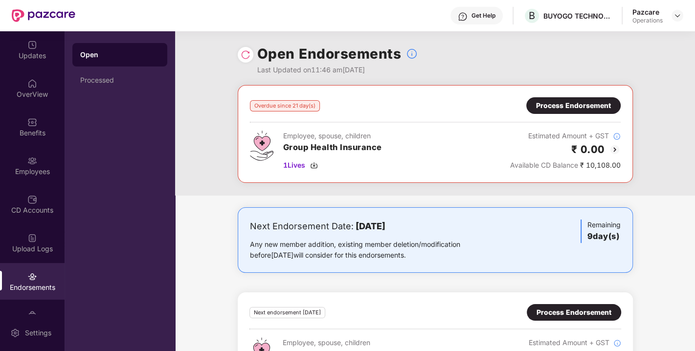
click at [244, 52] on img at bounding box center [246, 55] width 10 height 10
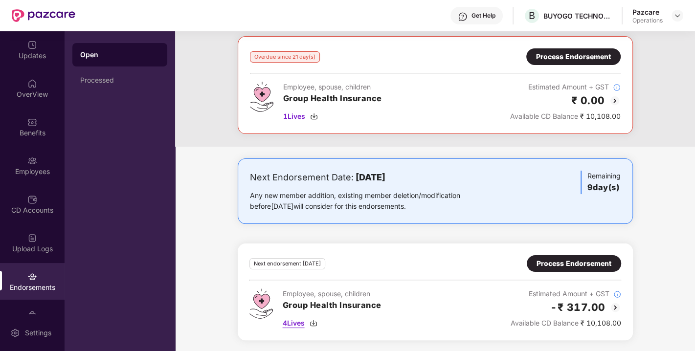
click at [316, 318] on div "4 Lives" at bounding box center [332, 323] width 99 height 11
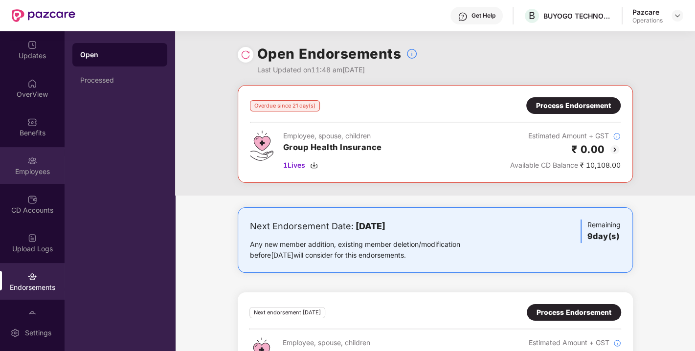
click at [27, 167] on div "Employees" at bounding box center [32, 172] width 65 height 10
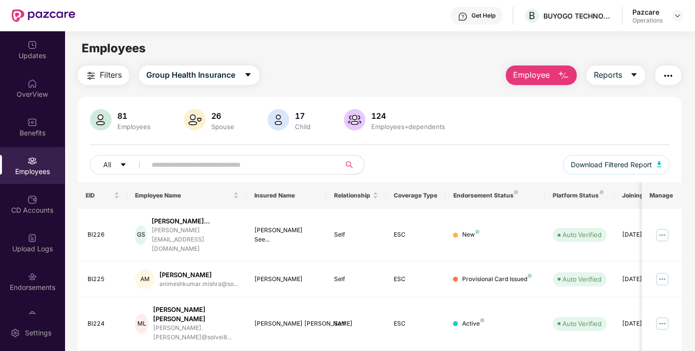
click at [678, 77] on button "button" at bounding box center [668, 76] width 26 height 20
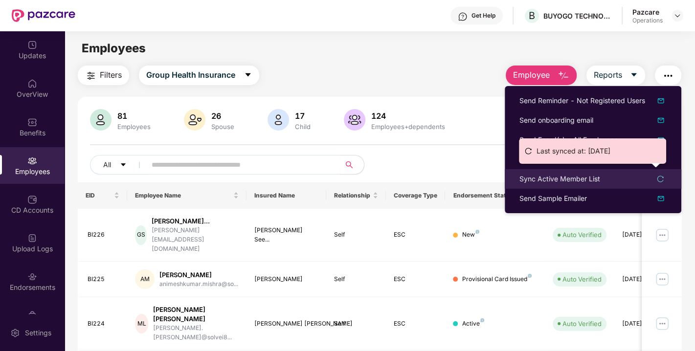
click at [564, 175] on div "Sync Active Member List" at bounding box center [559, 179] width 81 height 11
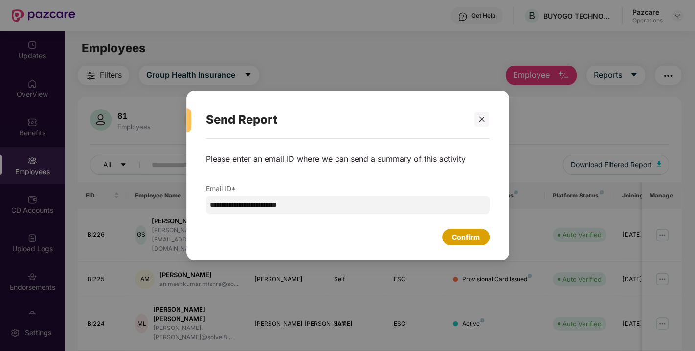
click at [467, 230] on div "Confirm" at bounding box center [465, 237] width 47 height 17
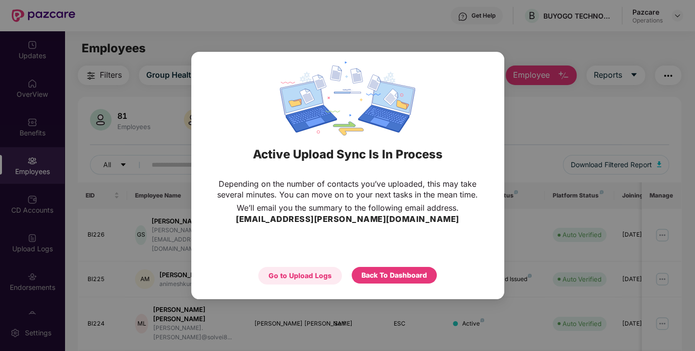
click at [304, 268] on div "Go to Upload Logs" at bounding box center [300, 276] width 84 height 18
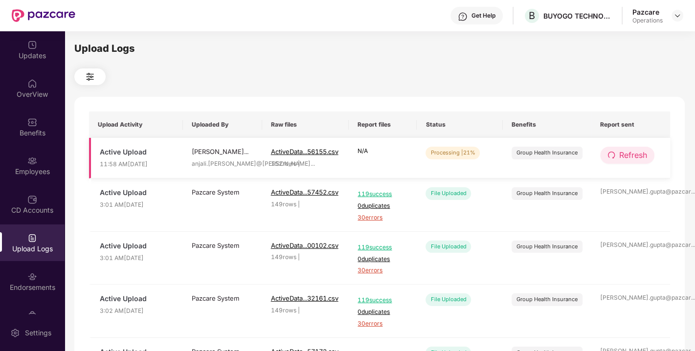
click at [628, 152] on span "Refresh" at bounding box center [633, 155] width 28 height 12
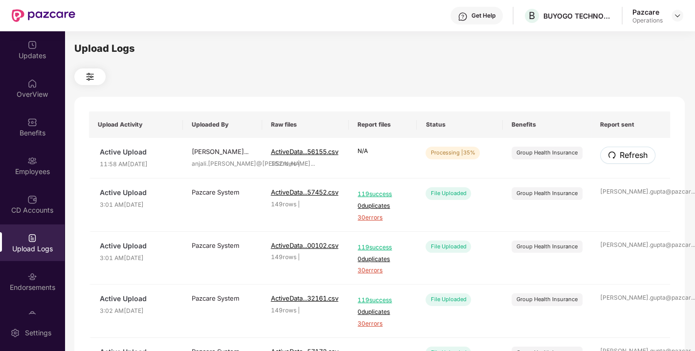
click at [628, 152] on span "Refresh" at bounding box center [633, 155] width 28 height 12
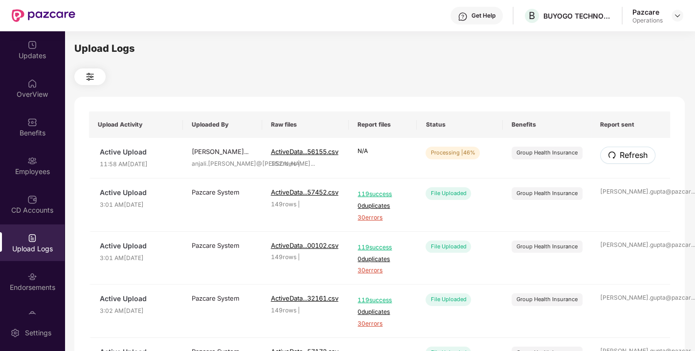
click at [628, 152] on span "Refresh" at bounding box center [633, 155] width 28 height 12
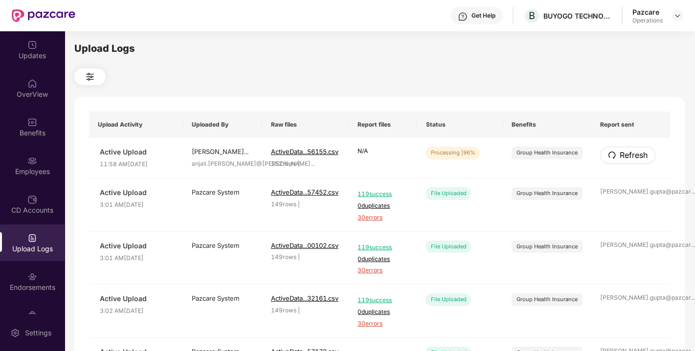
click at [628, 152] on span "Refresh" at bounding box center [633, 155] width 28 height 12
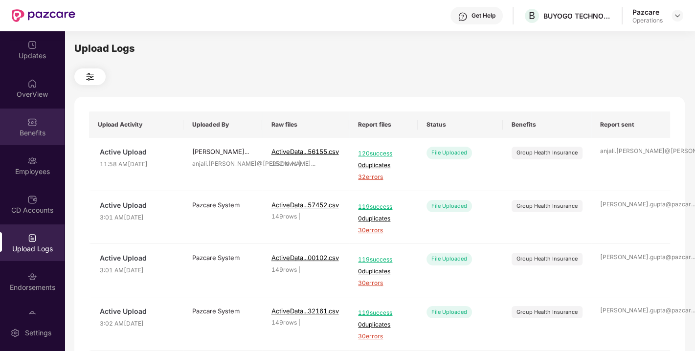
click at [27, 124] on img at bounding box center [32, 122] width 10 height 10
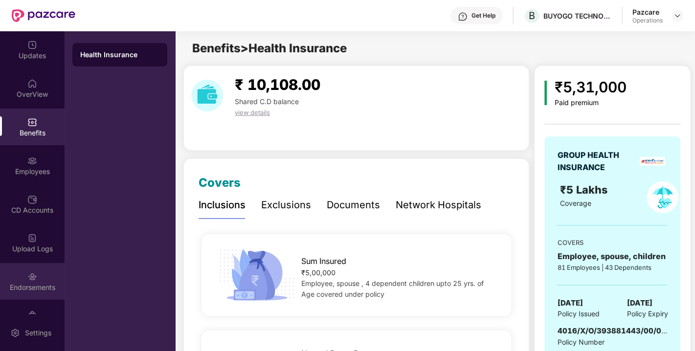
click at [33, 286] on div "Endorsements" at bounding box center [32, 288] width 65 height 10
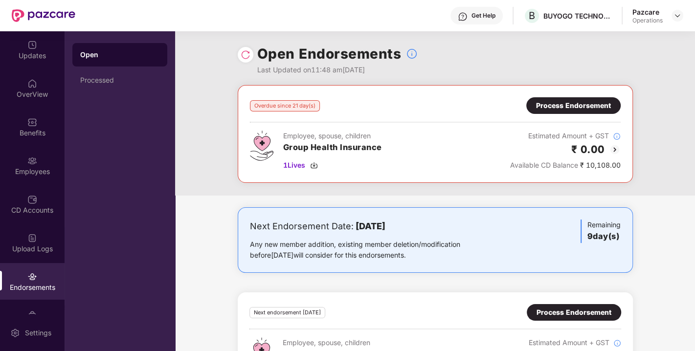
scroll to position [49, 0]
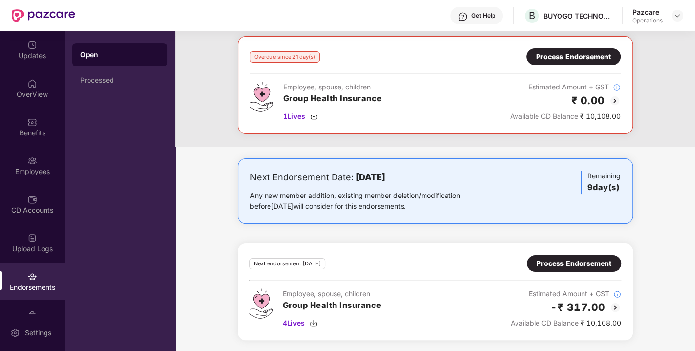
click at [551, 265] on div "Process Endorsement" at bounding box center [573, 263] width 75 height 11
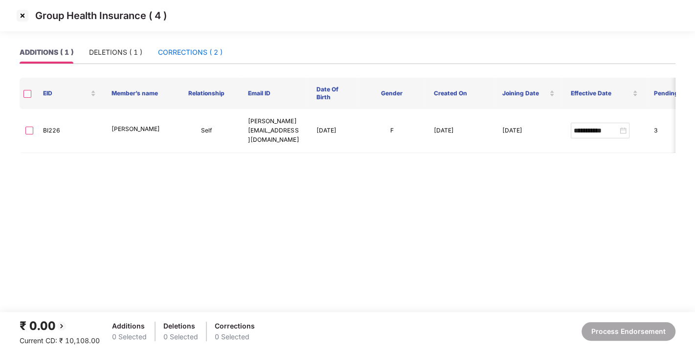
click at [199, 47] on div "CORRECTIONS ( 2 )" at bounding box center [190, 52] width 65 height 11
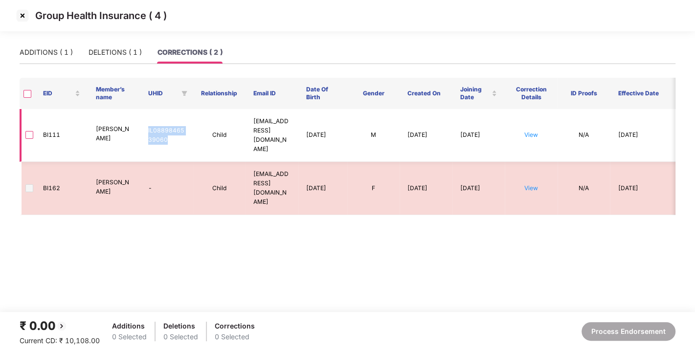
drag, startPoint x: 147, startPoint y: 120, endPoint x: 175, endPoint y: 130, distance: 29.7
click at [175, 130] on td "IL0889846539060" at bounding box center [166, 135] width 53 height 53
copy td "IL0889846539060"
click at [198, 187] on main "ADDITIONS ( 1 ) DELETIONS ( 1 ) CORRECTIONS ( 2 ) EID Member’s name UHID Relati…" at bounding box center [347, 176] width 695 height 271
click at [529, 184] on link "View" at bounding box center [531, 187] width 14 height 7
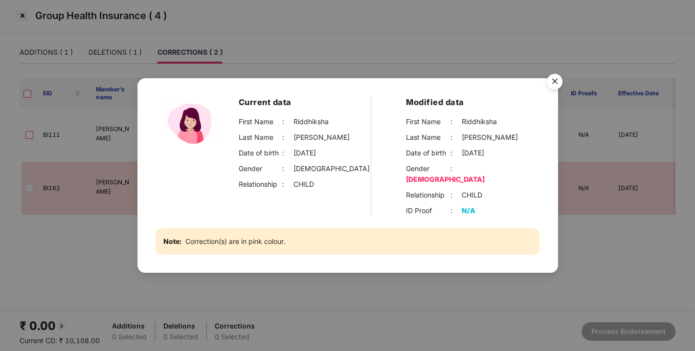
click at [550, 92] on img "Close" at bounding box center [554, 82] width 27 height 27
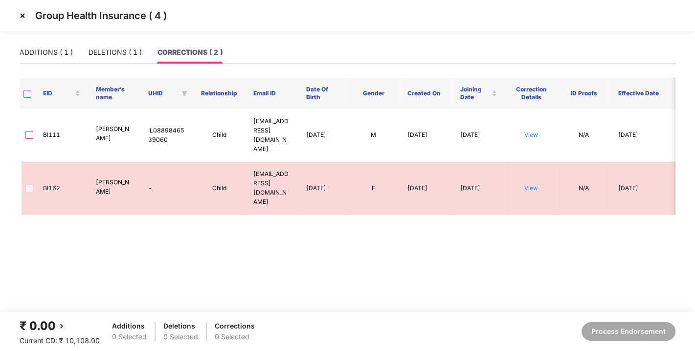
click at [21, 17] on img at bounding box center [23, 16] width 16 height 16
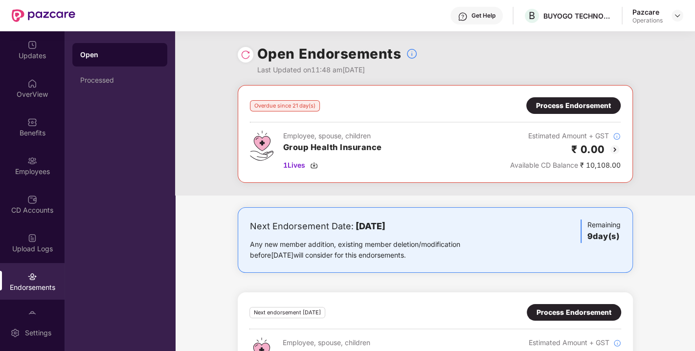
drag, startPoint x: 682, startPoint y: 5, endPoint x: 672, endPoint y: 31, distance: 27.5
click at [672, 31] on div "Get Help B BUYOGO TECHNOLOGIES [GEOGRAPHIC_DATA] PRIVATE LIMITED Pazcare Operat…" at bounding box center [379, 15] width 608 height 31
drag, startPoint x: 672, startPoint y: 31, endPoint x: 675, endPoint y: 16, distance: 15.4
click at [675, 16] on div "Get Help B BUYOGO TECHNOLOGIES [GEOGRAPHIC_DATA] PRIVATE LIMITED Pazcare Operat…" at bounding box center [379, 15] width 608 height 31
click at [675, 16] on img at bounding box center [677, 16] width 8 height 8
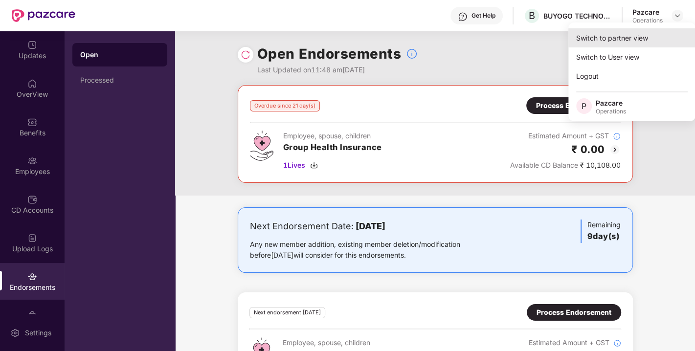
click at [612, 35] on div "Switch to partner view" at bounding box center [631, 37] width 127 height 19
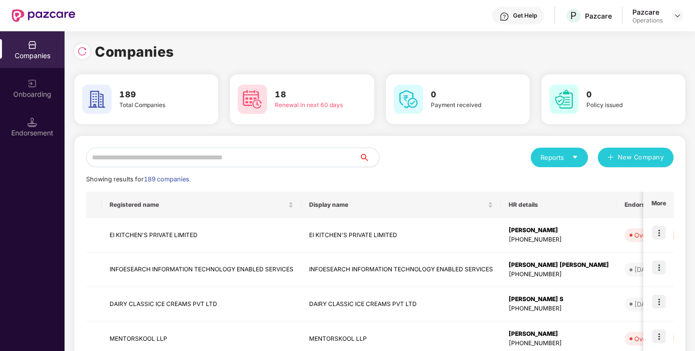
drag, startPoint x: 261, startPoint y: 170, endPoint x: 237, endPoint y: 151, distance: 30.2
click at [237, 151] on input "text" at bounding box center [222, 158] width 273 height 20
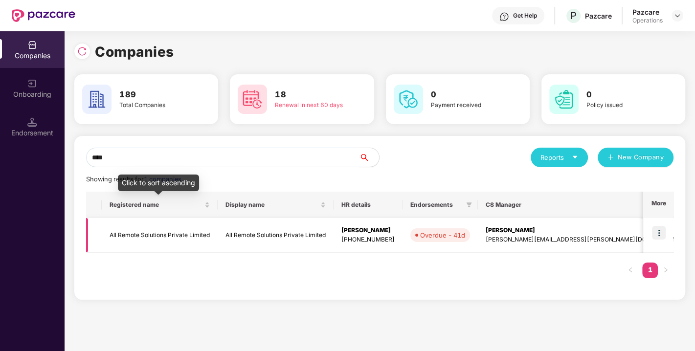
type input "***"
click at [137, 239] on td "All Remote Solutions Private Limited" at bounding box center [160, 235] width 116 height 35
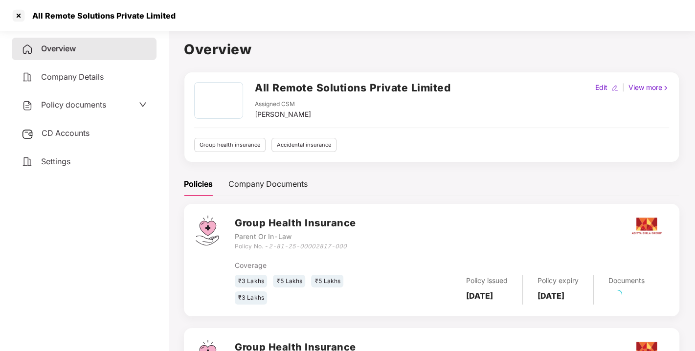
click at [272, 84] on h2 "All Remote Solutions Private Limited" at bounding box center [353, 88] width 196 height 16
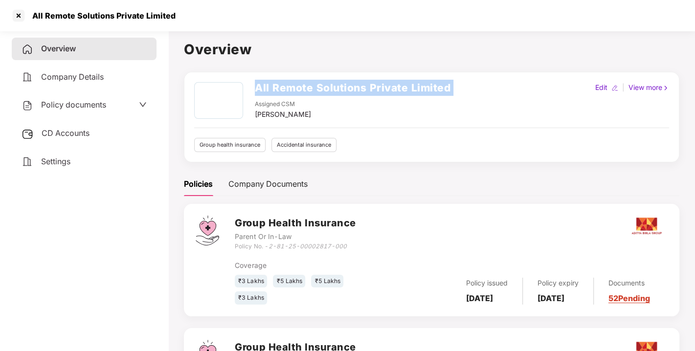
click at [272, 84] on h2 "All Remote Solutions Private Limited" at bounding box center [353, 88] width 196 height 16
copy h2 "All Remote Solutions Private Limited"
click at [272, 84] on h2 "All Remote Solutions Private Limited" at bounding box center [353, 88] width 196 height 16
